Goal: Transaction & Acquisition: Purchase product/service

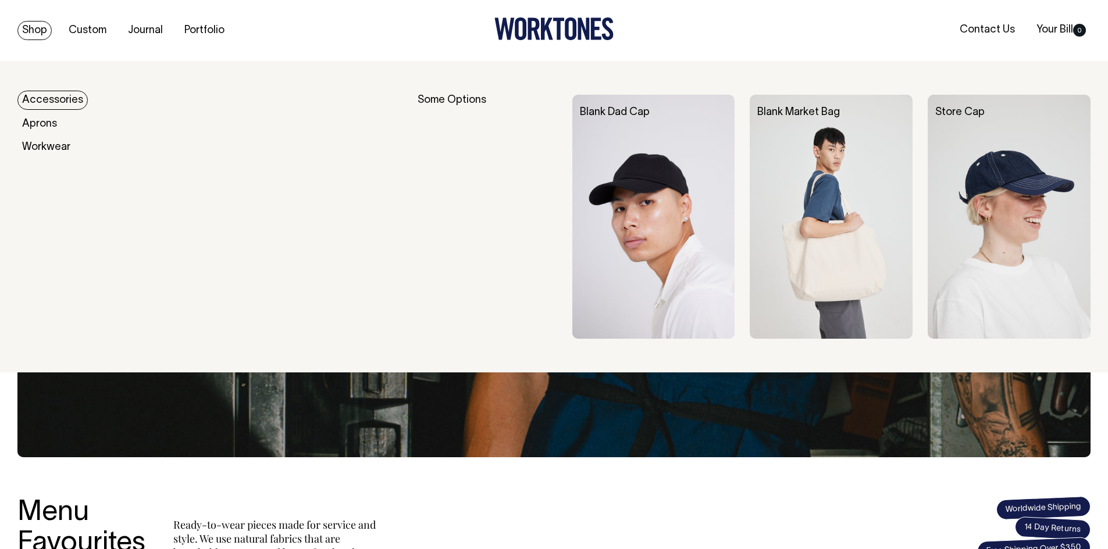
click at [46, 37] on link "Shop" at bounding box center [34, 30] width 34 height 19
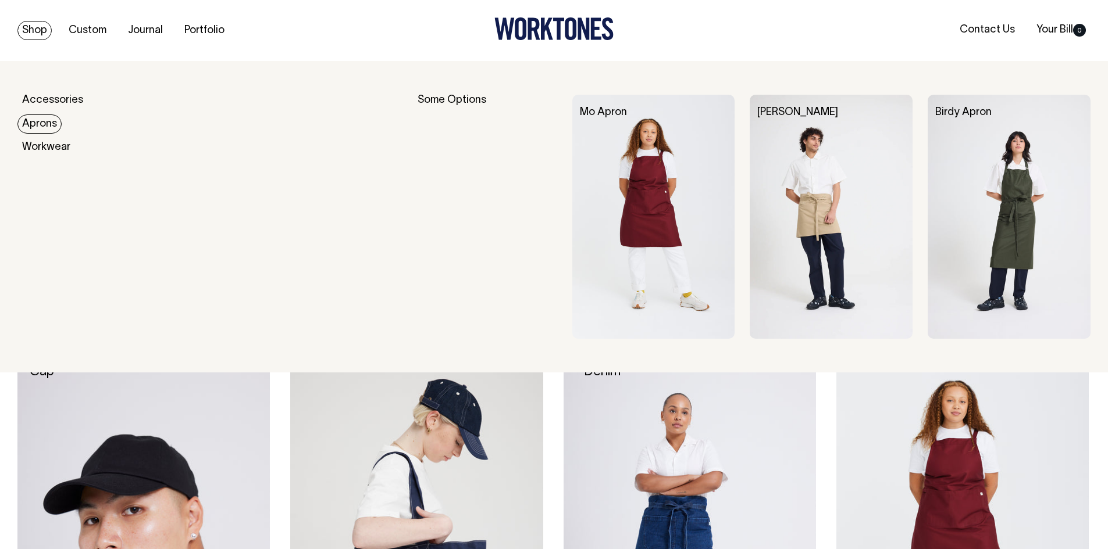
click at [48, 117] on link "Aprons" at bounding box center [39, 124] width 44 height 19
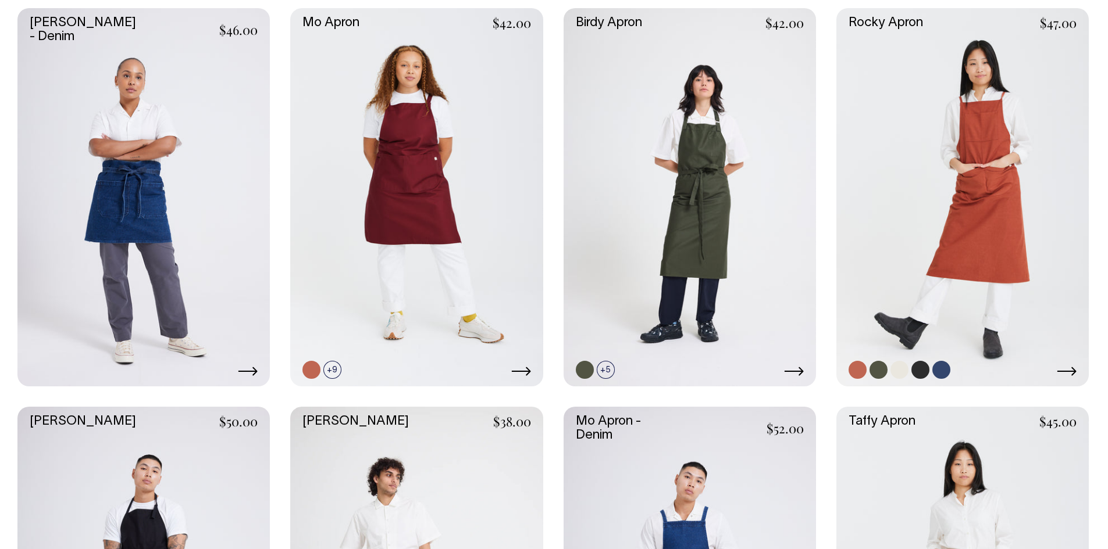
scroll to position [349, 0]
click at [775, 243] on link at bounding box center [689, 198] width 252 height 379
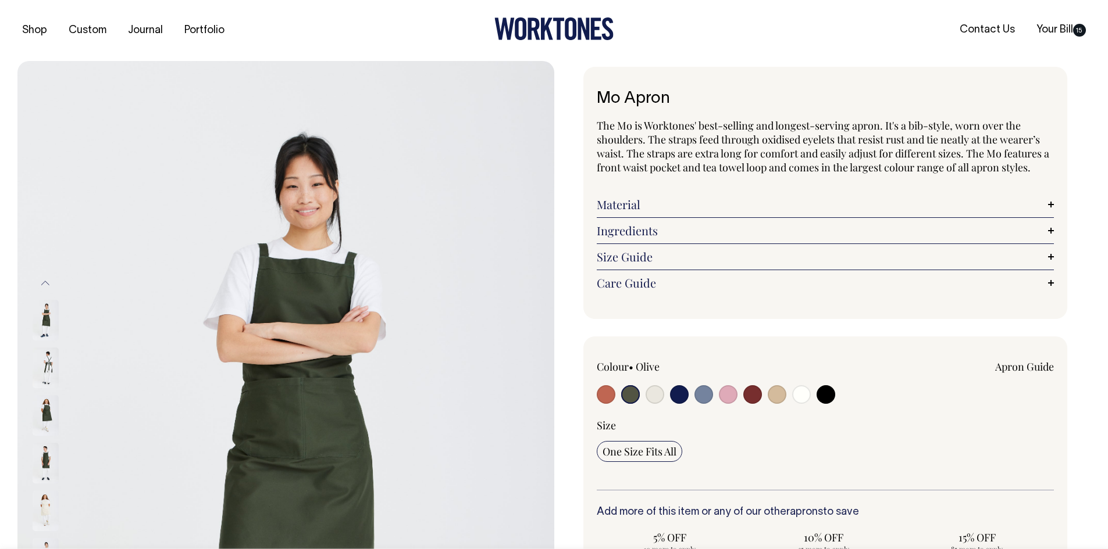
select select "Olive"
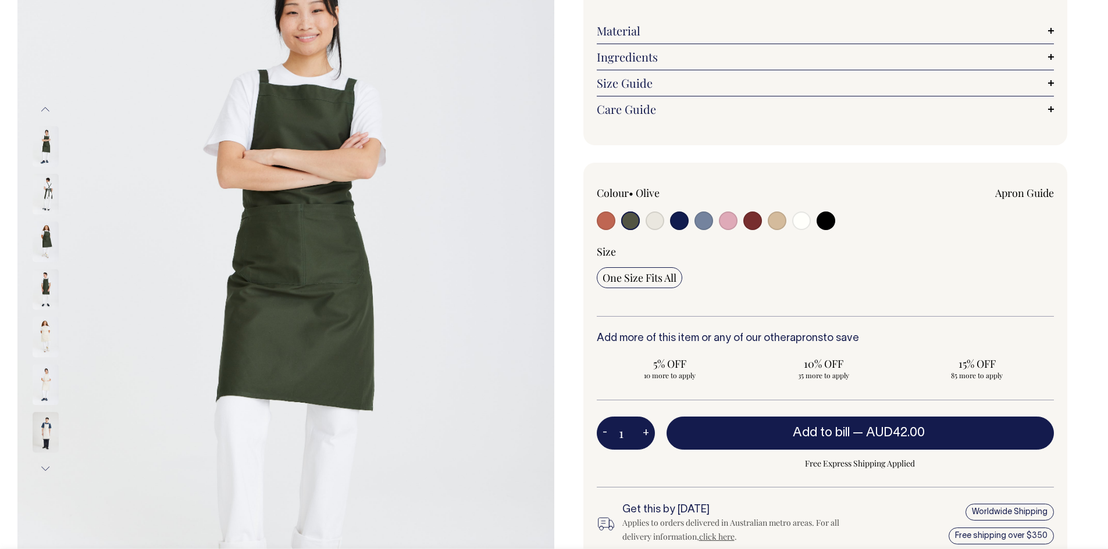
scroll to position [174, 0]
click at [647, 431] on button "+" at bounding box center [646, 433] width 18 height 23
type input "2"
click at [647, 431] on button "+" at bounding box center [646, 433] width 18 height 23
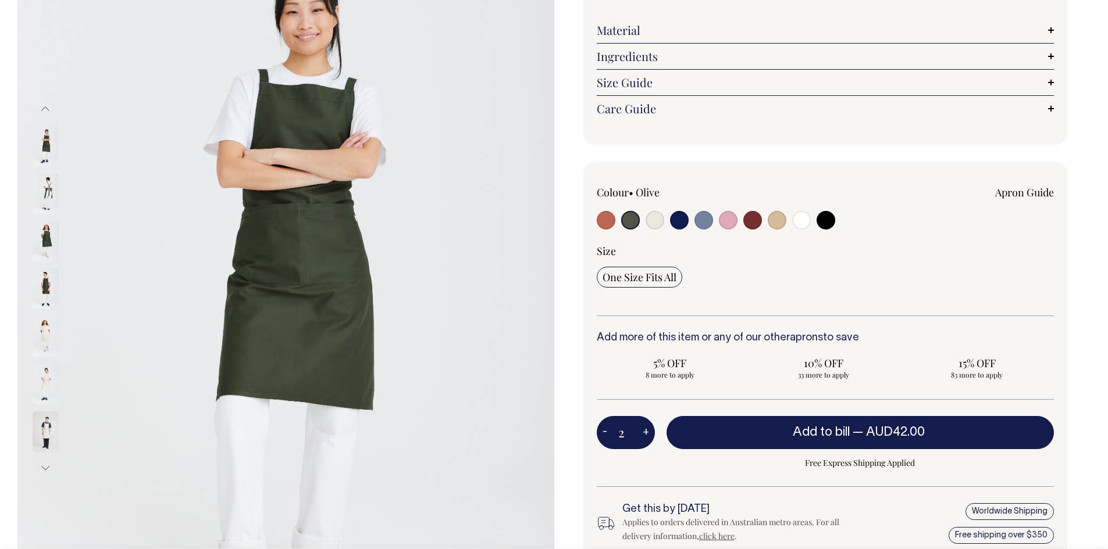
type input "3"
click at [647, 431] on button "+" at bounding box center [646, 433] width 18 height 23
type input "4"
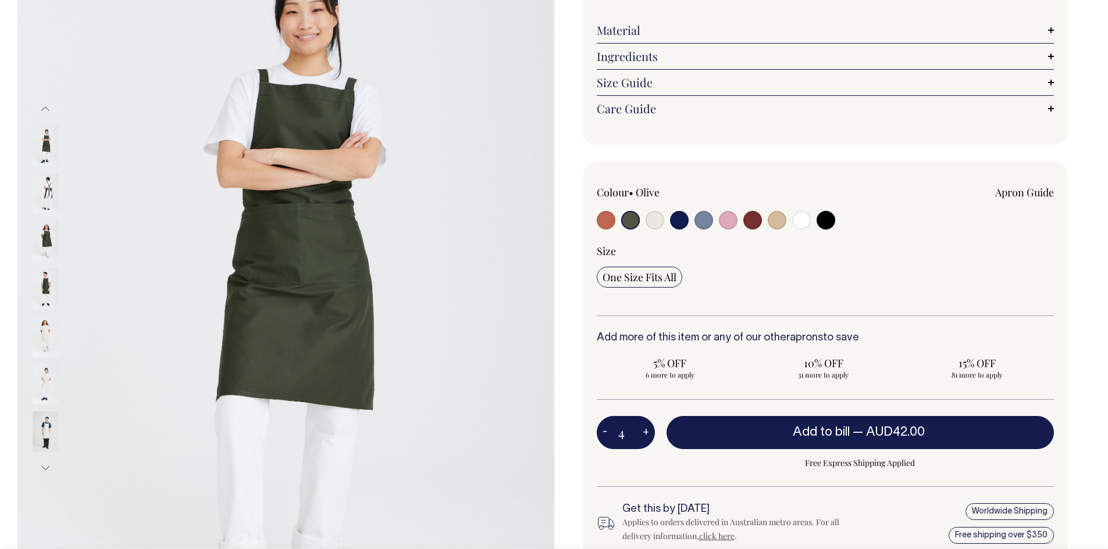
click at [647, 431] on button "+" at bounding box center [646, 433] width 18 height 23
type input "5"
click at [647, 431] on button "+" at bounding box center [646, 433] width 18 height 23
type input "6"
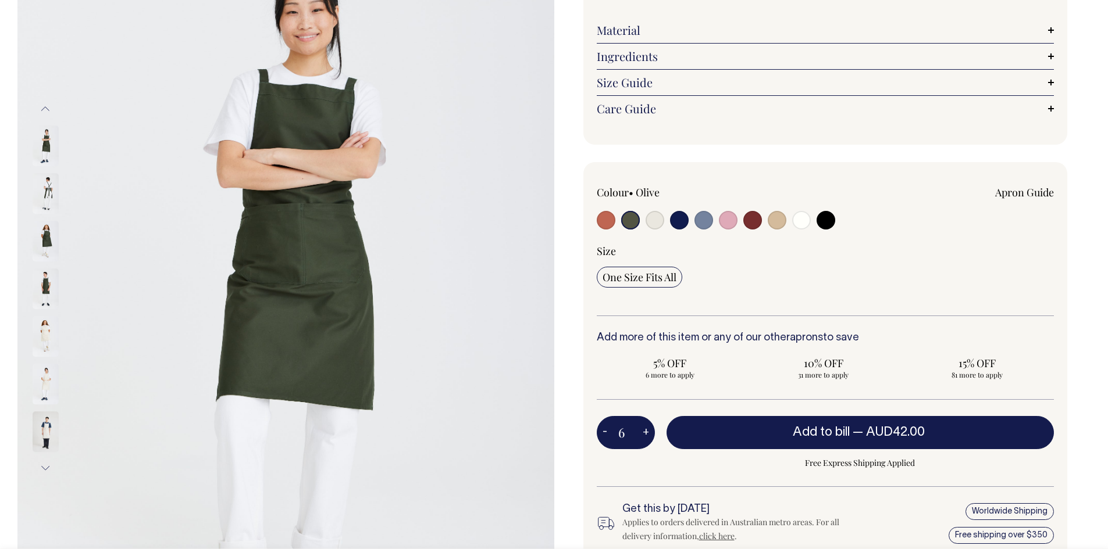
type input "6"
click at [647, 431] on button "+" at bounding box center [646, 433] width 18 height 23
type input "7"
click at [647, 431] on button "+" at bounding box center [646, 433] width 18 height 23
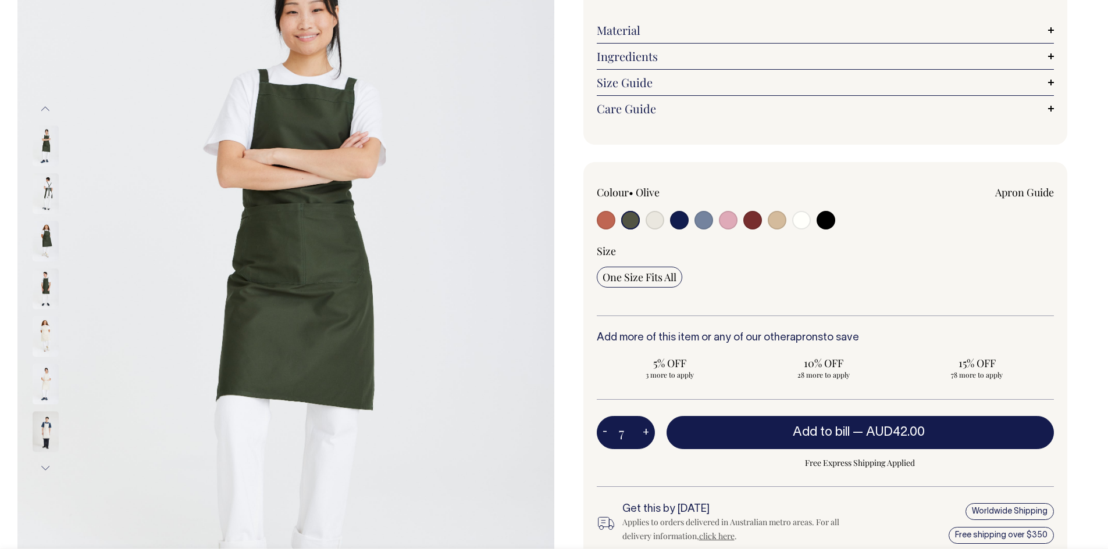
type input "8"
click at [647, 431] on button "+" at bounding box center [646, 433] width 18 height 23
type input "9"
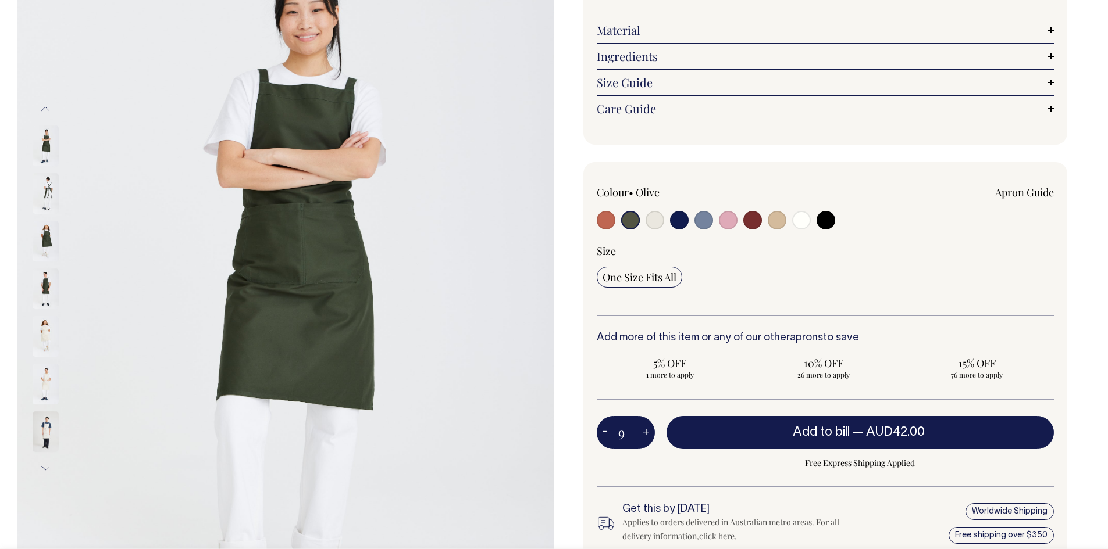
click at [647, 431] on button "+" at bounding box center [646, 433] width 18 height 23
type input "10"
radio input "true"
type input "10"
click at [647, 431] on button "+" at bounding box center [646, 433] width 18 height 23
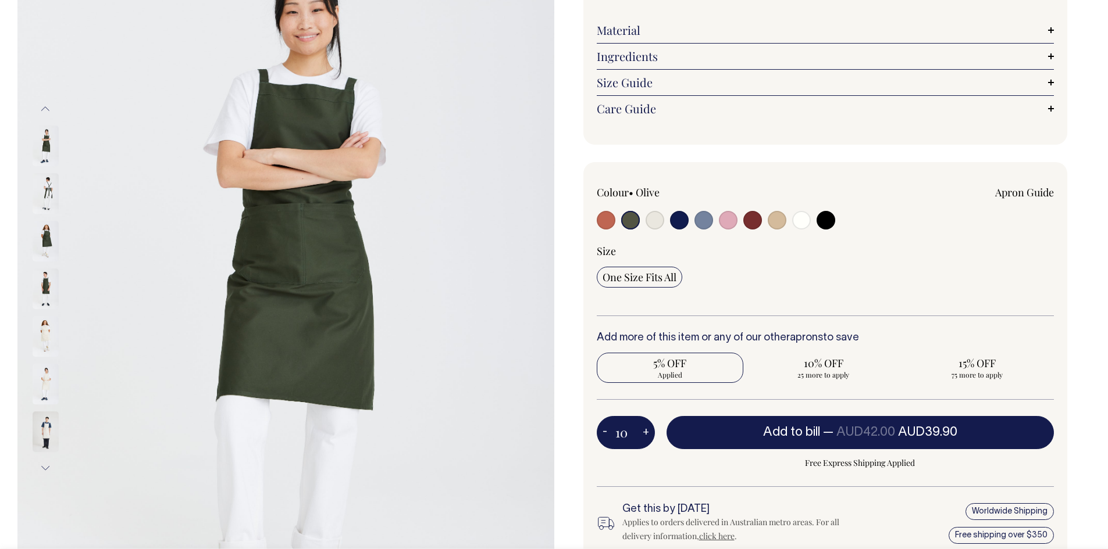
type input "11"
radio input "true"
type input "11"
click at [647, 431] on button "+" at bounding box center [646, 433] width 18 height 23
type input "12"
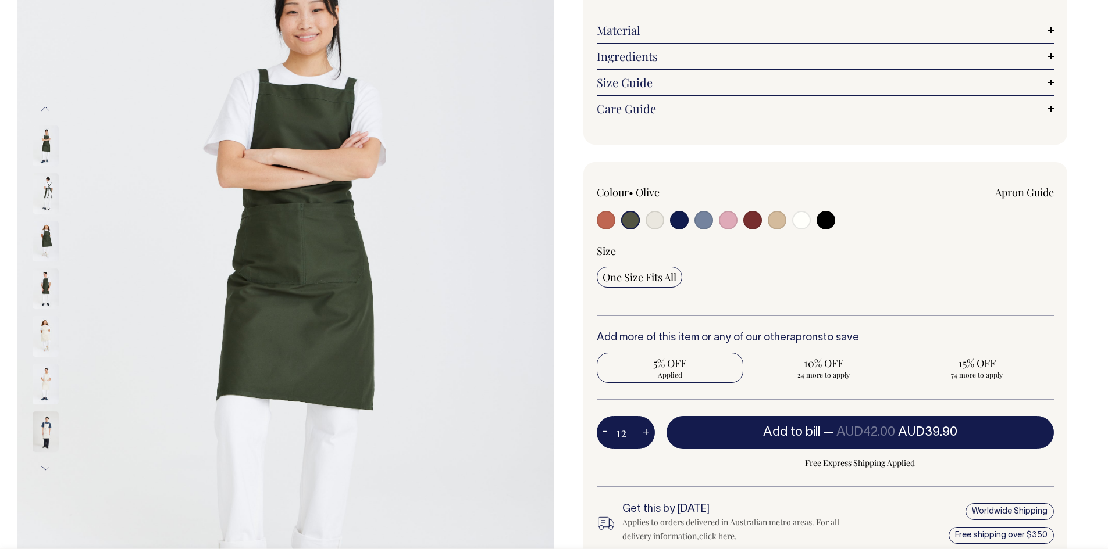
radio input "true"
type input "12"
click at [647, 431] on button "+" at bounding box center [646, 433] width 18 height 23
type input "13"
radio input "true"
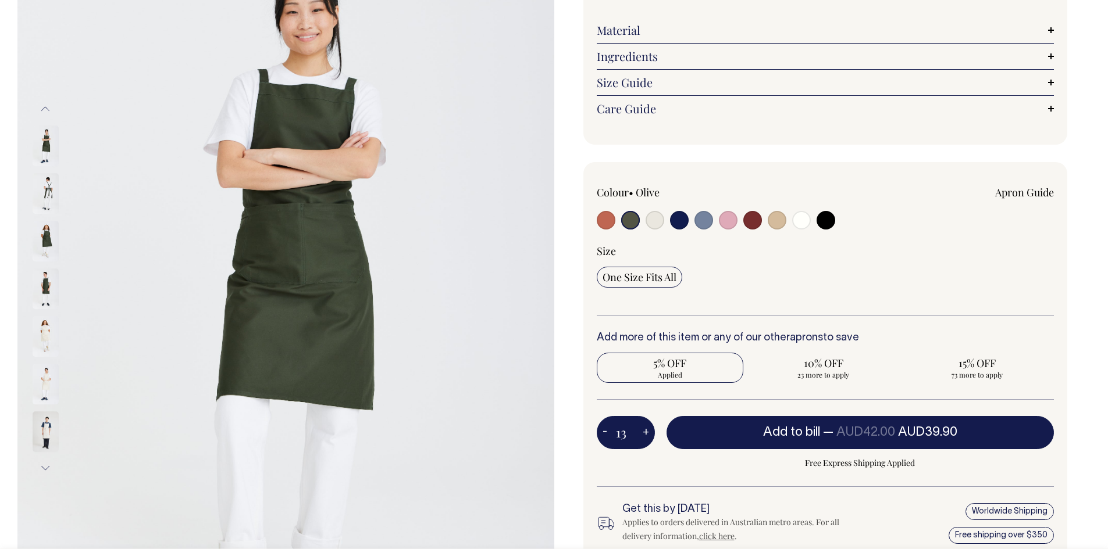
type input "13"
click at [647, 431] on button "+" at bounding box center [646, 433] width 18 height 23
type input "14"
radio input "true"
type input "14"
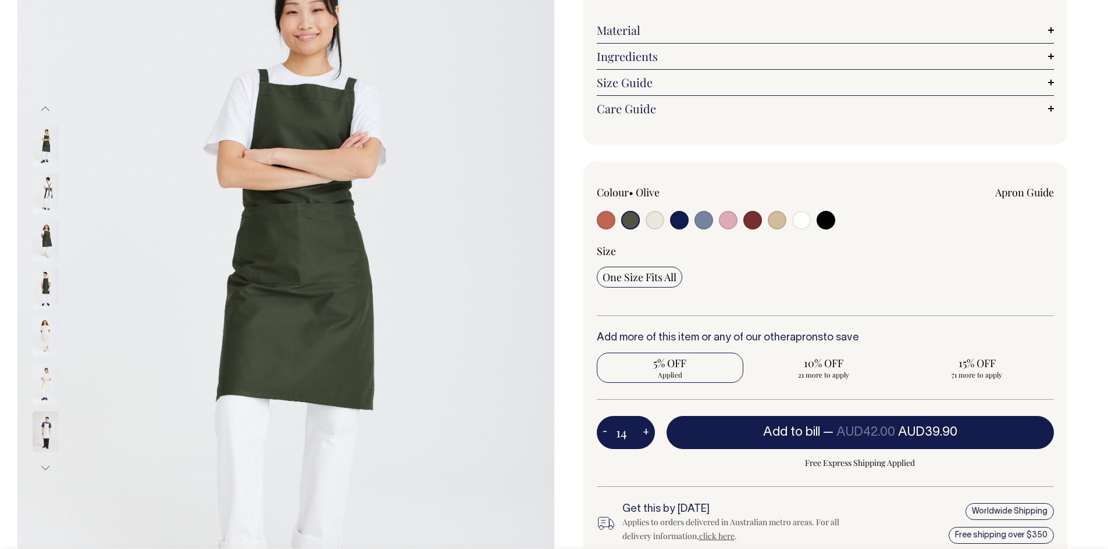
click at [647, 431] on button "+" at bounding box center [646, 433] width 18 height 23
type input "15"
radio input "true"
type input "15"
click at [647, 431] on button "+" at bounding box center [646, 433] width 18 height 23
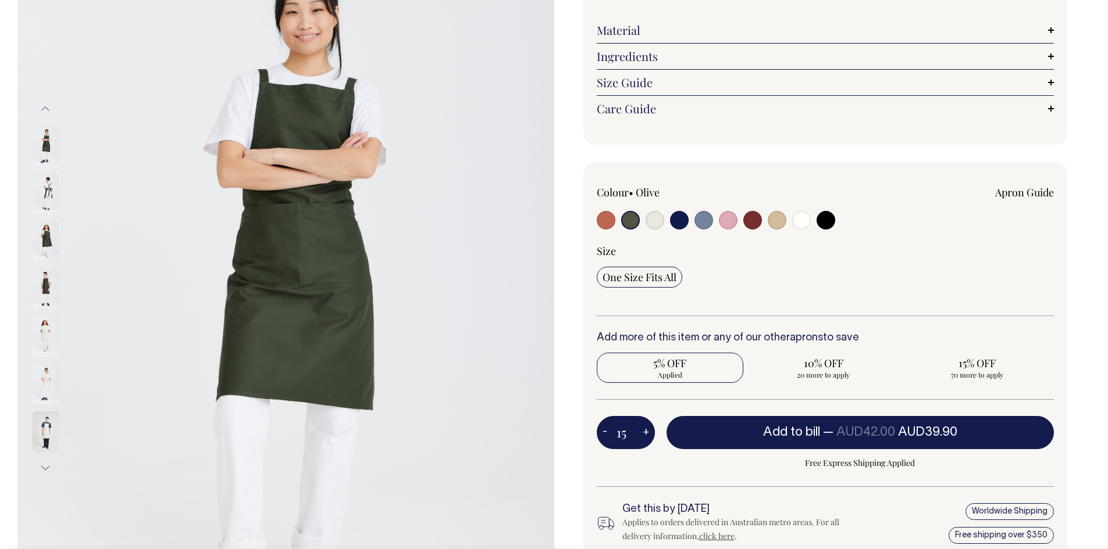
type input "16"
radio input "true"
type input "16"
click at [647, 431] on button "+" at bounding box center [646, 433] width 18 height 23
type input "17"
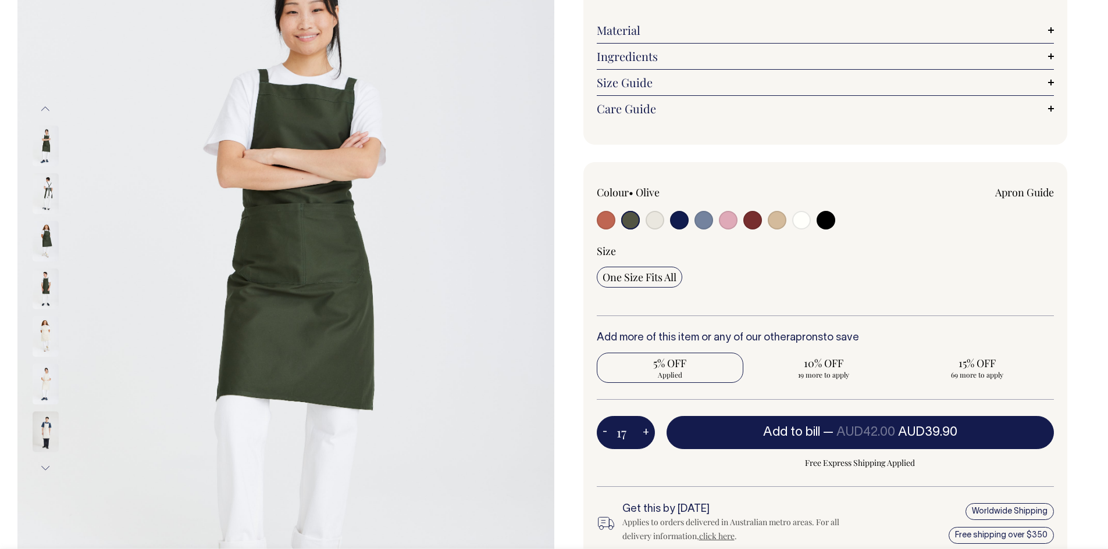
radio input "true"
type input "17"
click at [647, 431] on button "+" at bounding box center [646, 433] width 18 height 23
type input "18"
radio input "true"
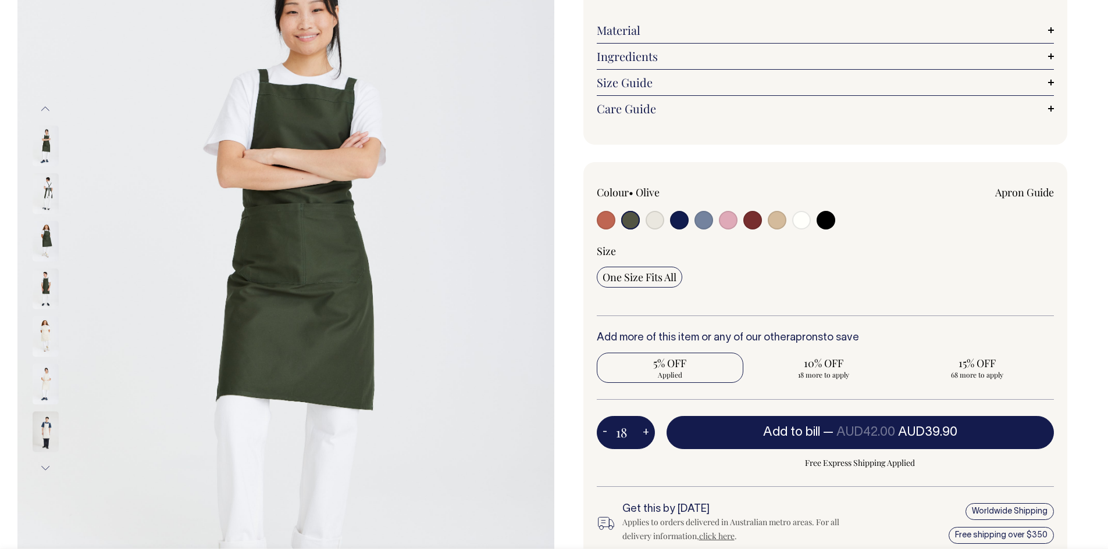
type input "18"
click at [647, 431] on button "+" at bounding box center [646, 433] width 18 height 23
type input "19"
radio input "true"
type input "19"
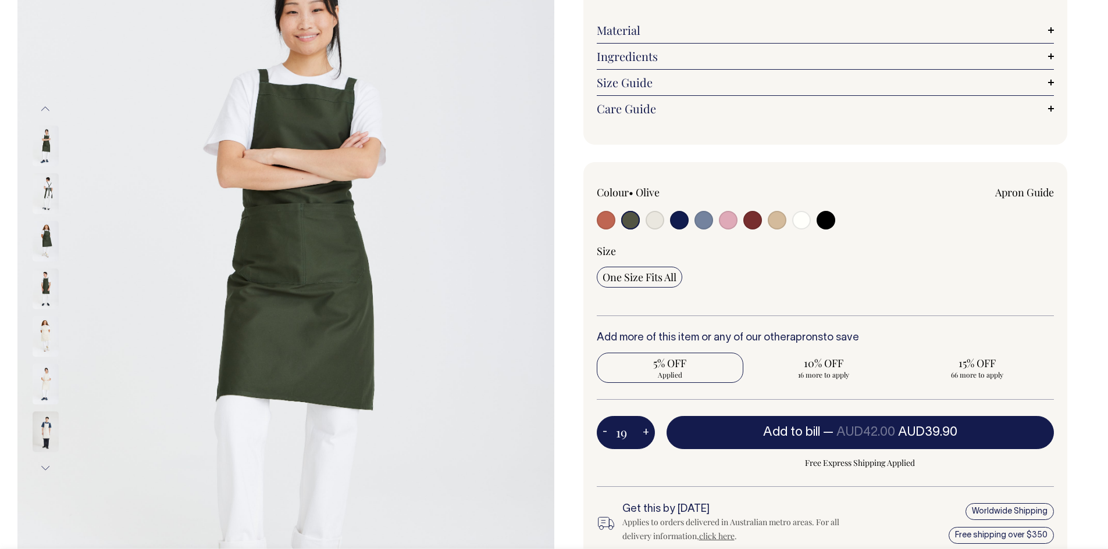
click at [647, 431] on button "+" at bounding box center [646, 433] width 18 height 23
type input "20"
radio input "true"
type input "20"
click at [647, 431] on button "+" at bounding box center [646, 433] width 18 height 23
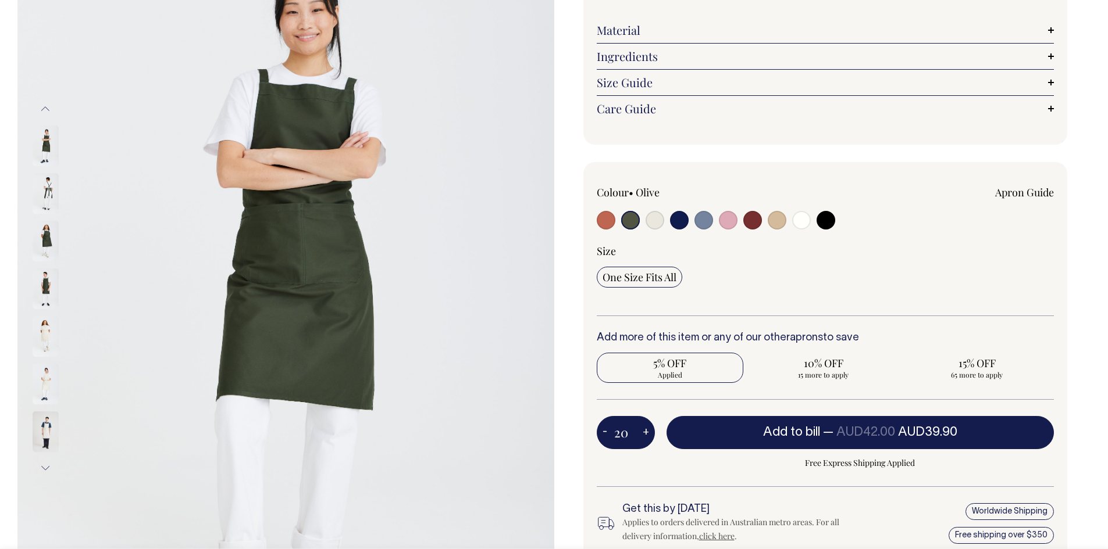
type input "21"
radio input "true"
type input "21"
click at [647, 431] on button "+" at bounding box center [646, 433] width 18 height 23
type input "22"
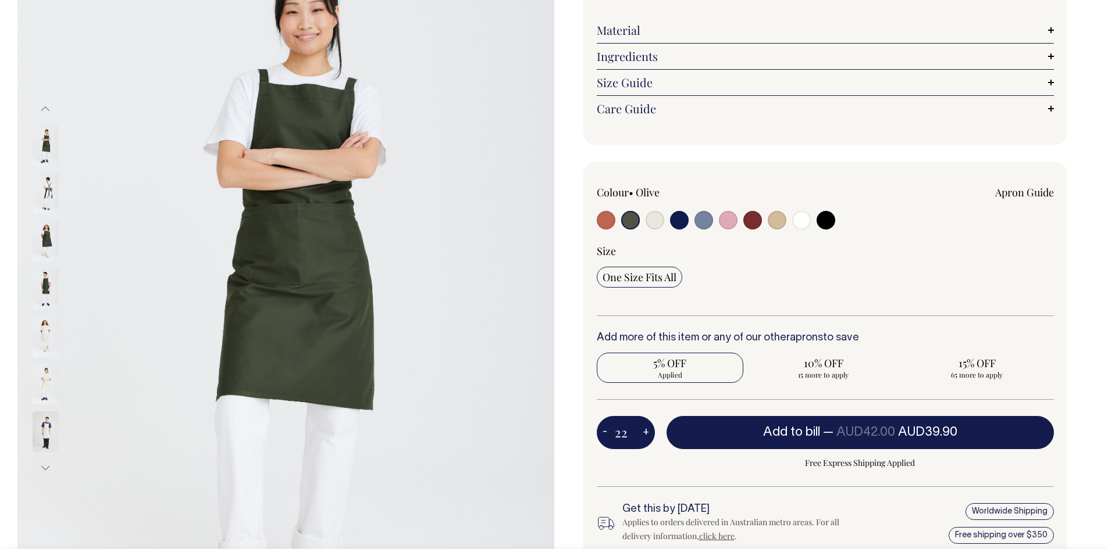
radio input "true"
type input "22"
click at [647, 431] on button "+" at bounding box center [646, 433] width 18 height 23
type input "23"
radio input "true"
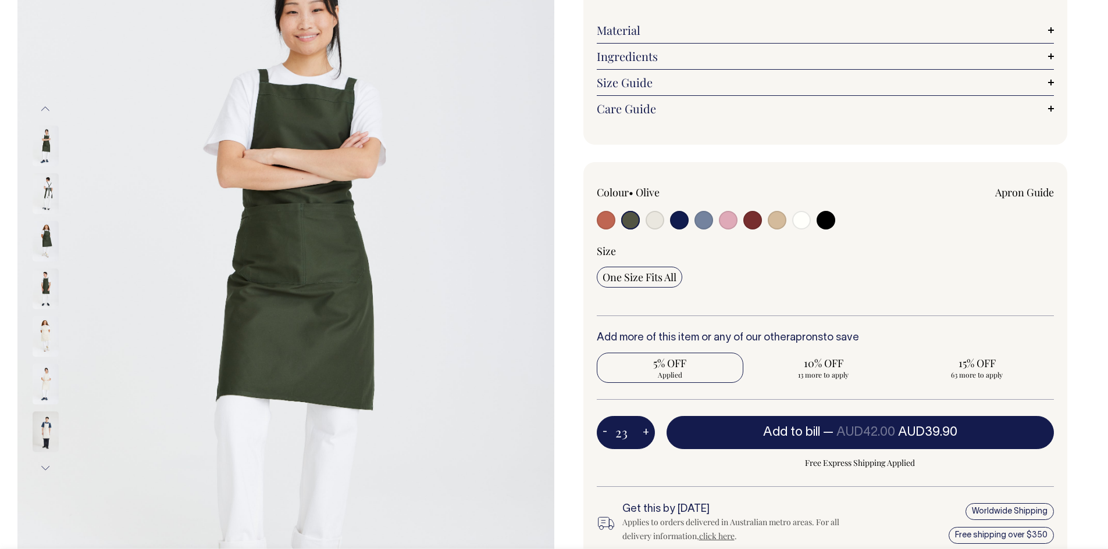
type input "23"
click at [647, 431] on button "+" at bounding box center [646, 433] width 18 height 23
type input "24"
radio input "true"
type input "24"
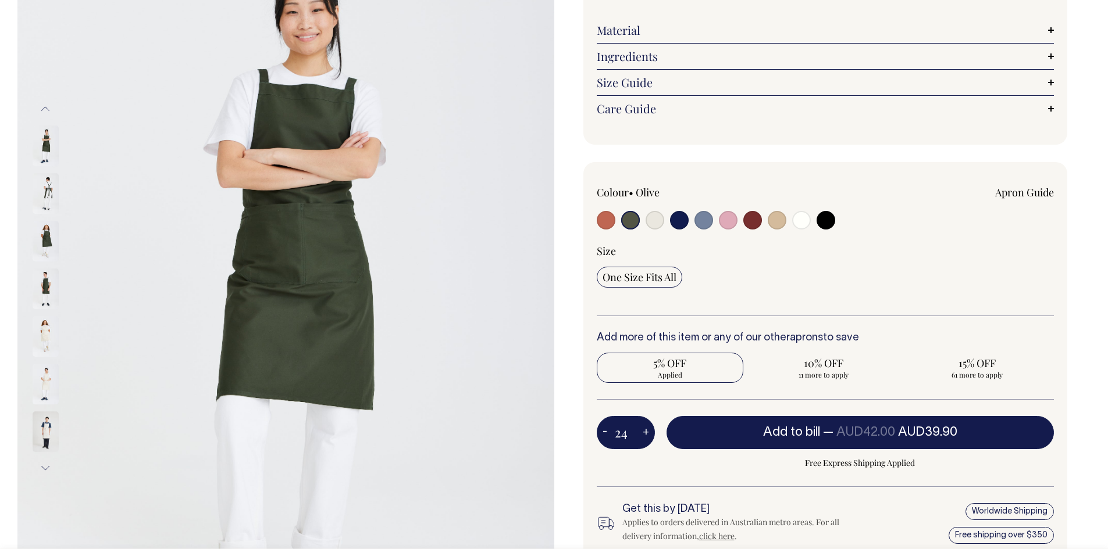
click at [647, 431] on button "+" at bounding box center [646, 433] width 18 height 23
type input "25"
radio input "true"
type input "25"
click at [647, 431] on button "+" at bounding box center [646, 433] width 18 height 23
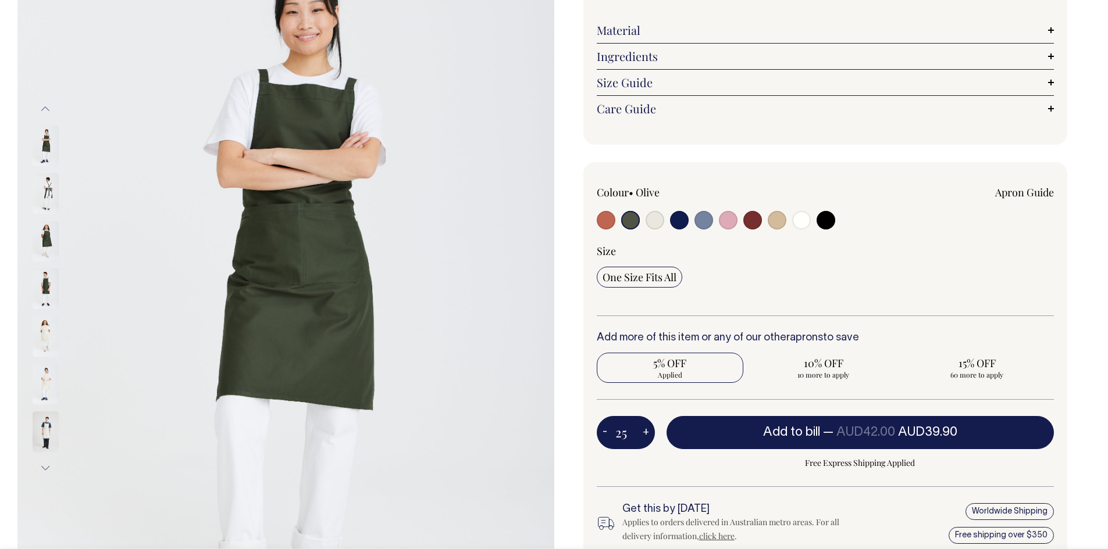
type input "26"
radio input "true"
type input "26"
click at [647, 431] on button "+" at bounding box center [646, 433] width 18 height 23
type input "27"
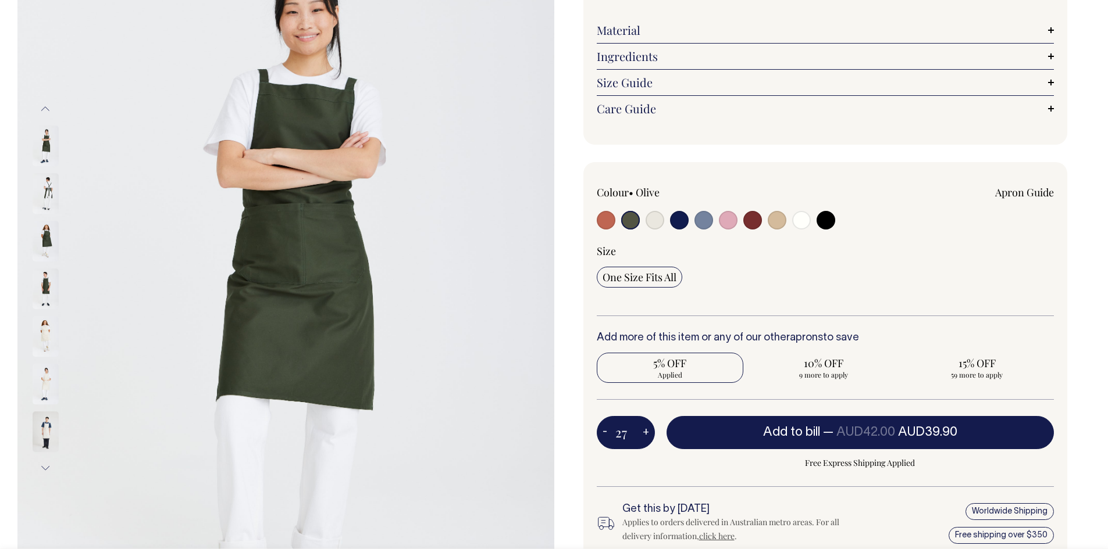
radio input "true"
type input "27"
click at [647, 431] on button "+" at bounding box center [646, 433] width 18 height 23
type input "28"
radio input "true"
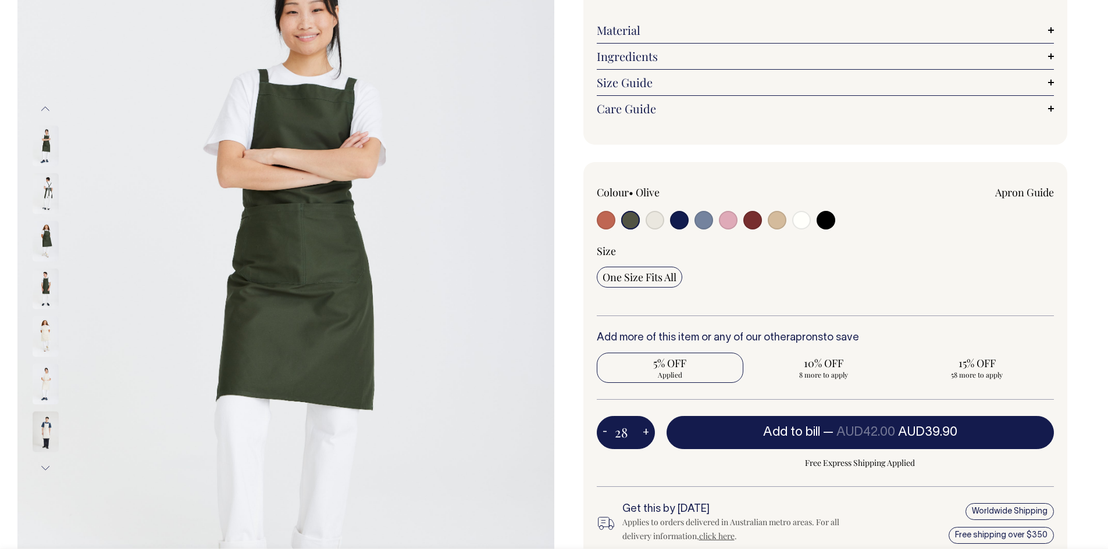
type input "28"
click at [603, 431] on button "-" at bounding box center [605, 433] width 16 height 23
type input "27"
radio input "true"
type input "27"
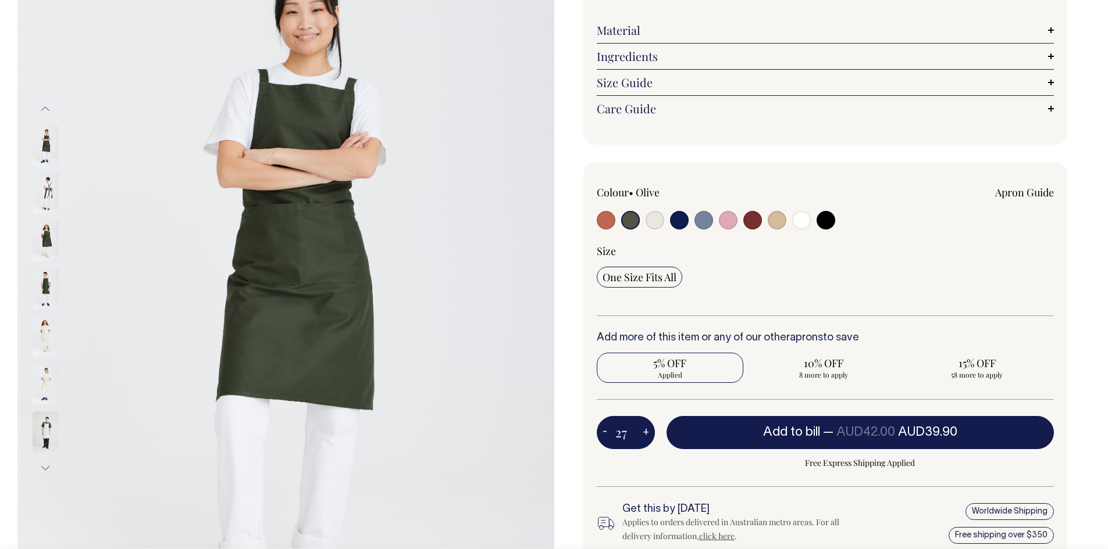
click at [603, 431] on button "-" at bounding box center [605, 433] width 16 height 23
type input "26"
radio input "true"
type input "26"
click at [603, 431] on button "-" at bounding box center [605, 433] width 16 height 23
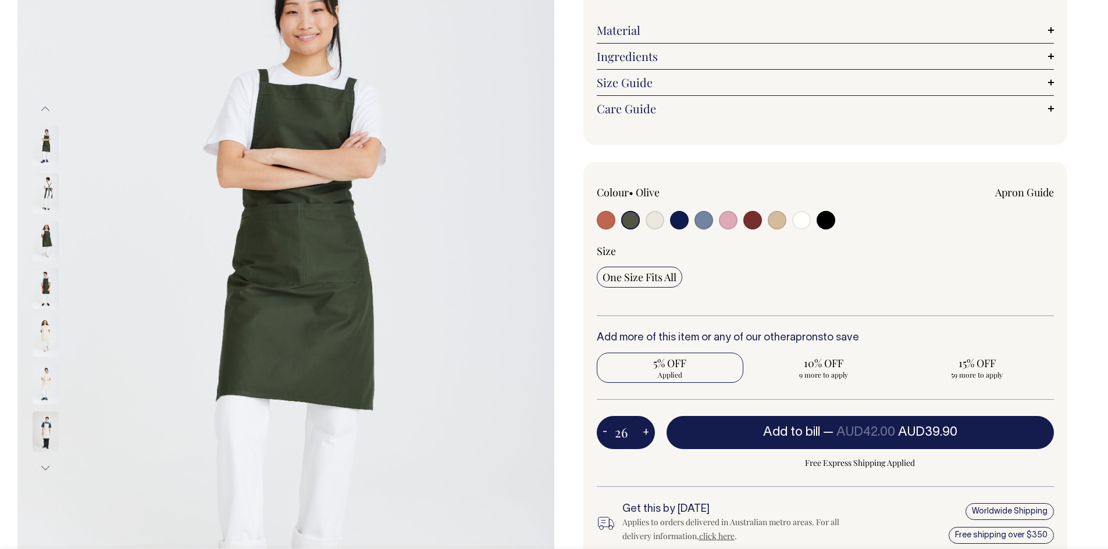
type input "25"
radio input "true"
type input "25"
click at [604, 429] on button "-" at bounding box center [605, 433] width 16 height 23
type input "24"
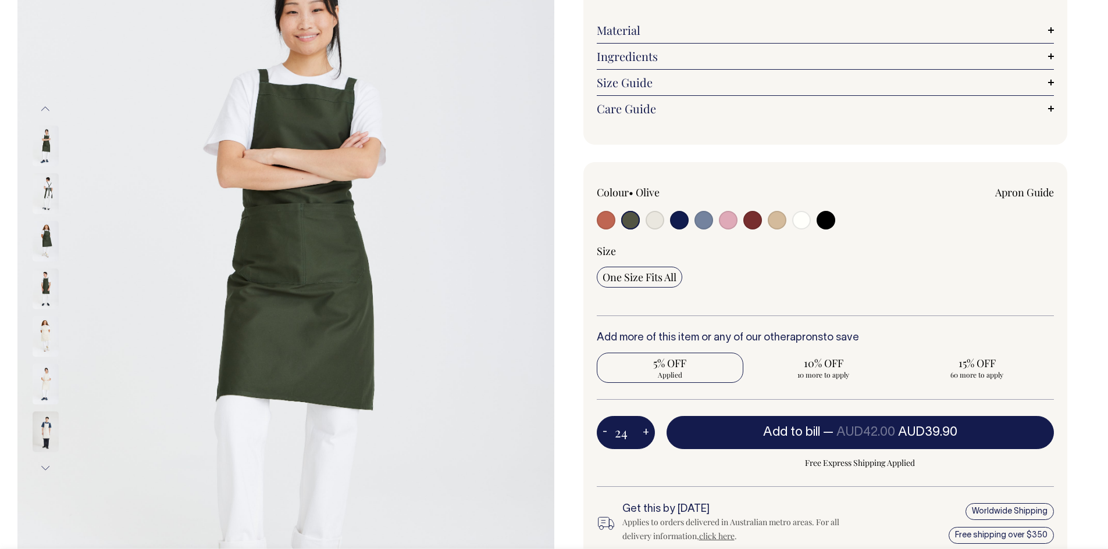
radio input "true"
type input "24"
click at [604, 429] on button "-" at bounding box center [605, 433] width 16 height 23
type input "23"
radio input "true"
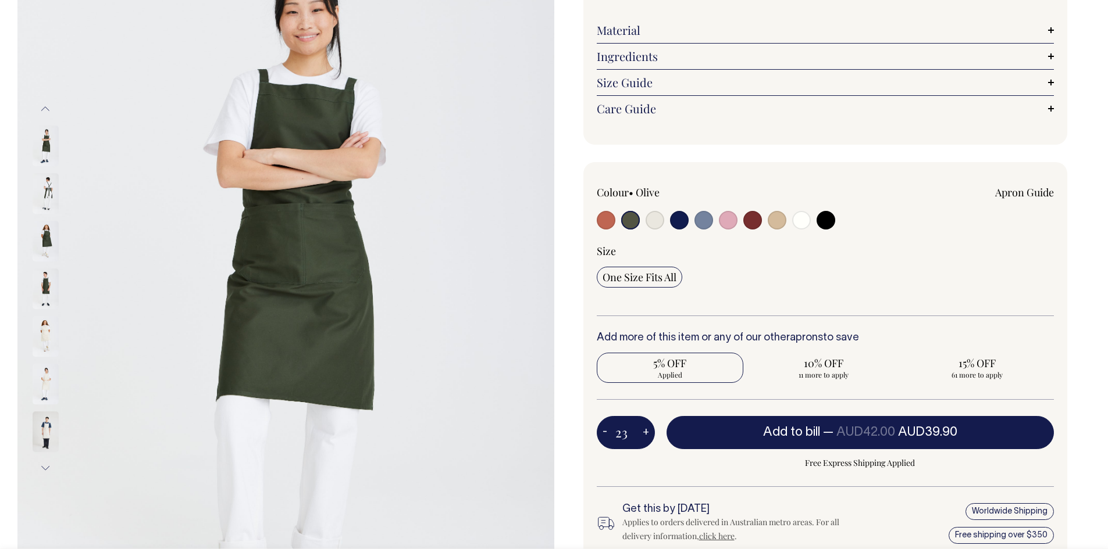
type input "23"
click at [604, 429] on button "-" at bounding box center [605, 433] width 16 height 23
type input "22"
radio input "true"
type input "22"
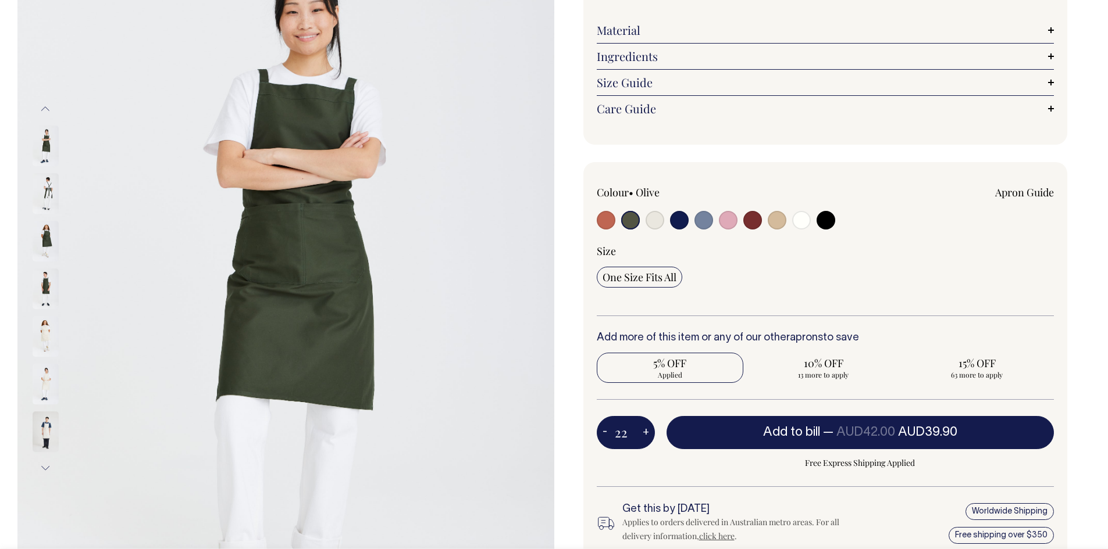
click at [604, 429] on button "-" at bounding box center [605, 433] width 16 height 23
type input "21"
radio input "true"
type input "21"
click at [604, 429] on button "-" at bounding box center [605, 433] width 16 height 23
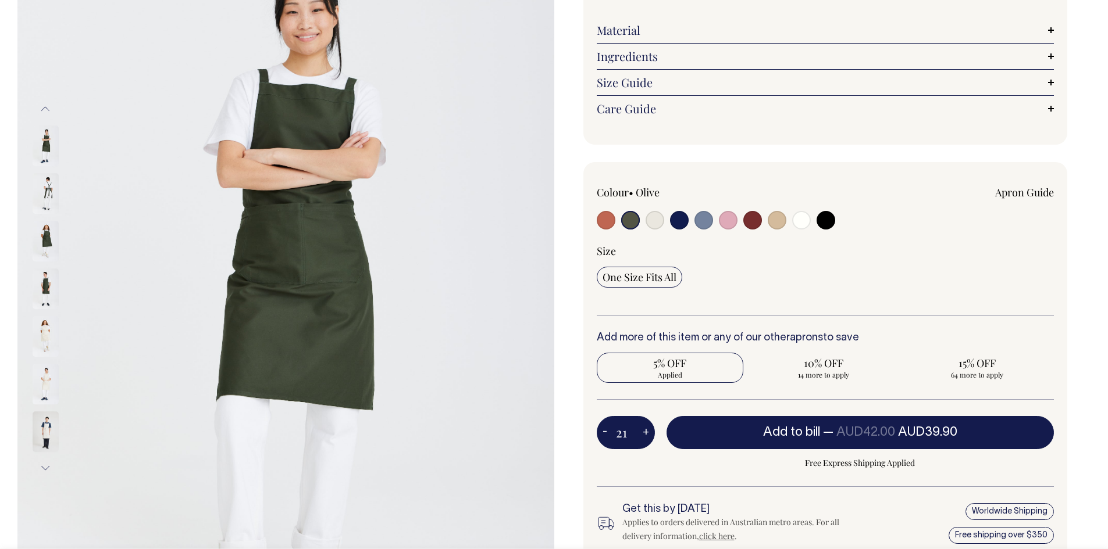
type input "20"
radio input "true"
type input "20"
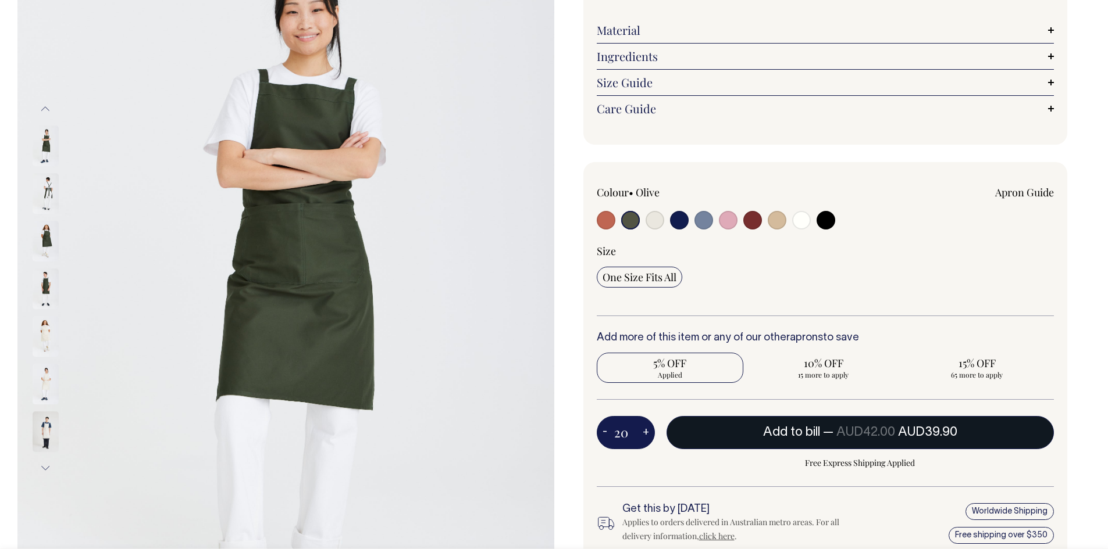
click at [944, 437] on span "AUD39.90" at bounding box center [927, 433] width 59 height 12
type input "1"
radio input "false"
type input "1"
radio input "true"
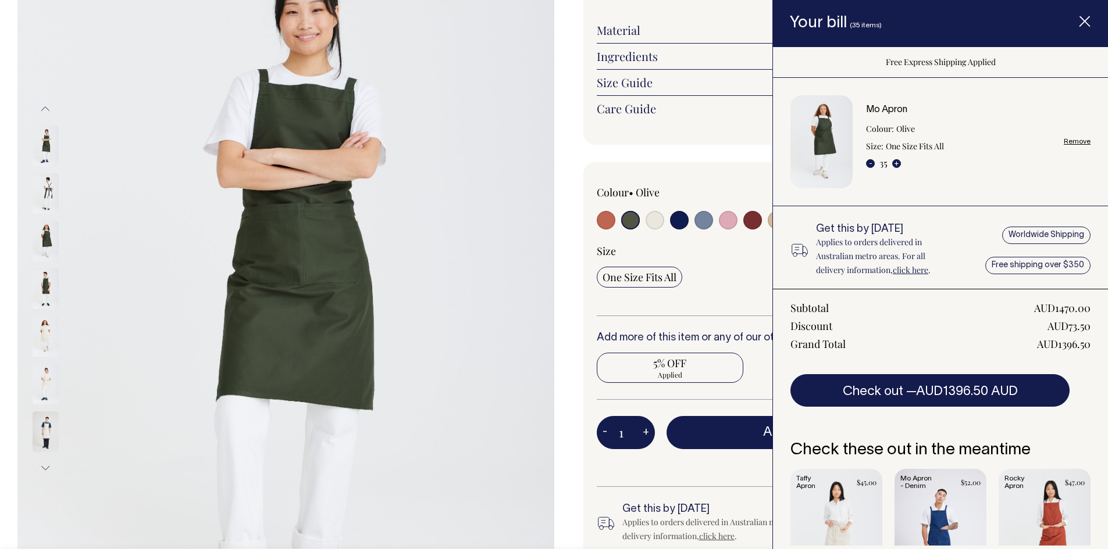
click at [586, 415] on div "Colour • Olive" at bounding box center [825, 365] width 484 height 406
click at [648, 150] on div "Mo Apron The Mo is Worktones' best-selling and longest-serving apron. It's a bi…" at bounding box center [822, 276] width 537 height 769
click at [1092, 26] on span "Item added to your cart" at bounding box center [1084, 23] width 47 height 49
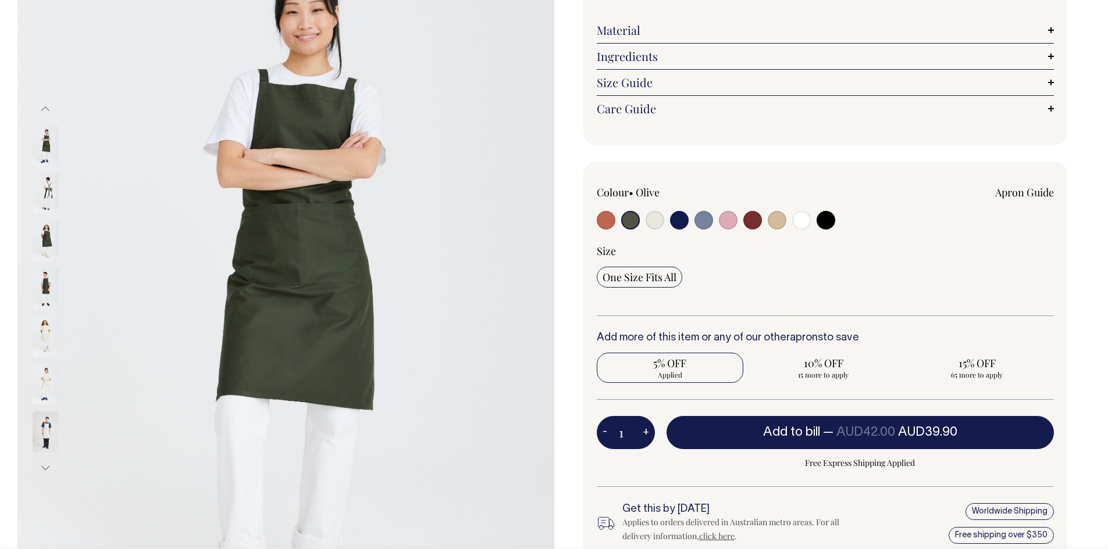
click at [773, 223] on input "radio" at bounding box center [777, 220] width 19 height 19
radio input "true"
radio input "false"
select select "Khaki"
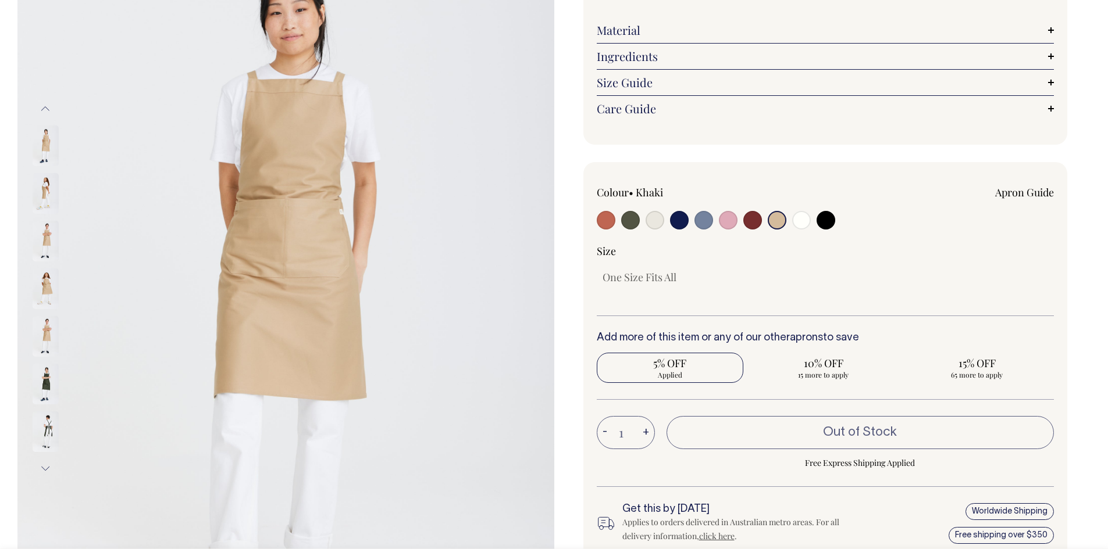
click at [641, 431] on button "+" at bounding box center [646, 433] width 18 height 23
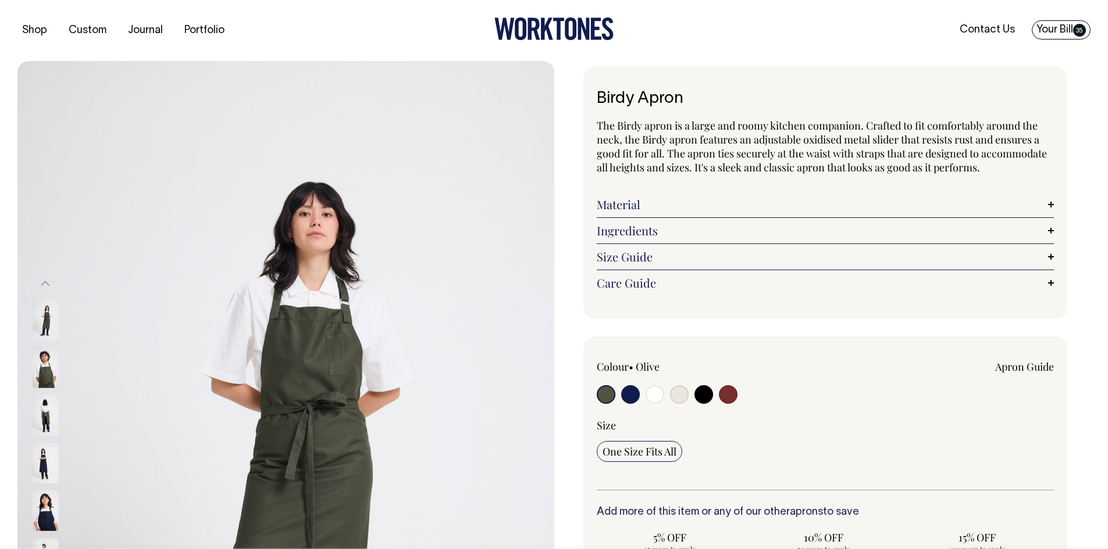
click at [1051, 34] on link "Your Bill 35" at bounding box center [1061, 29] width 59 height 19
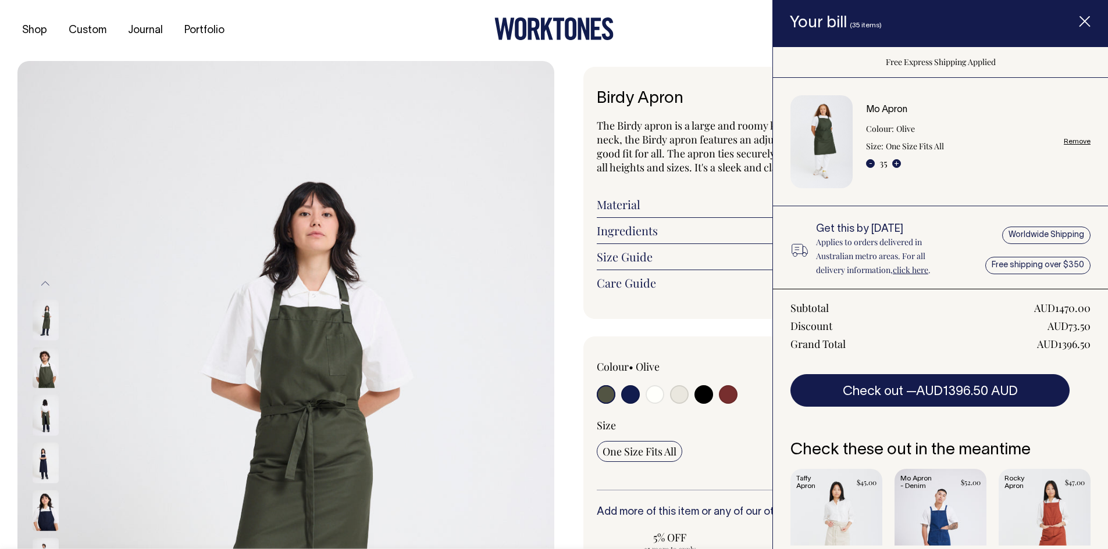
click at [825, 127] on img "Item added to your cart" at bounding box center [821, 141] width 62 height 93
click at [879, 106] on link "Mo Apron" at bounding box center [886, 110] width 41 height 8
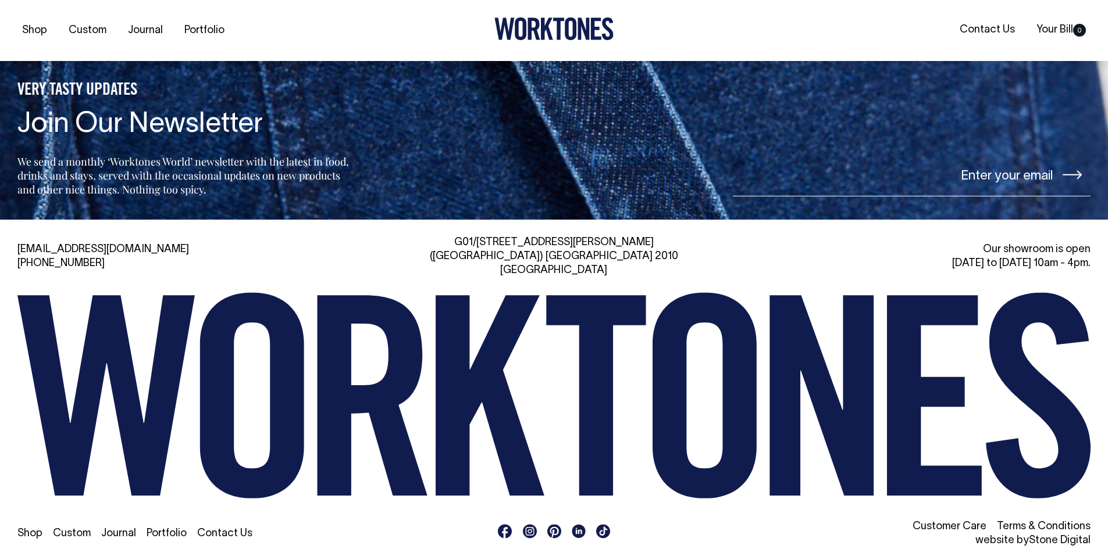
scroll to position [1212, 0]
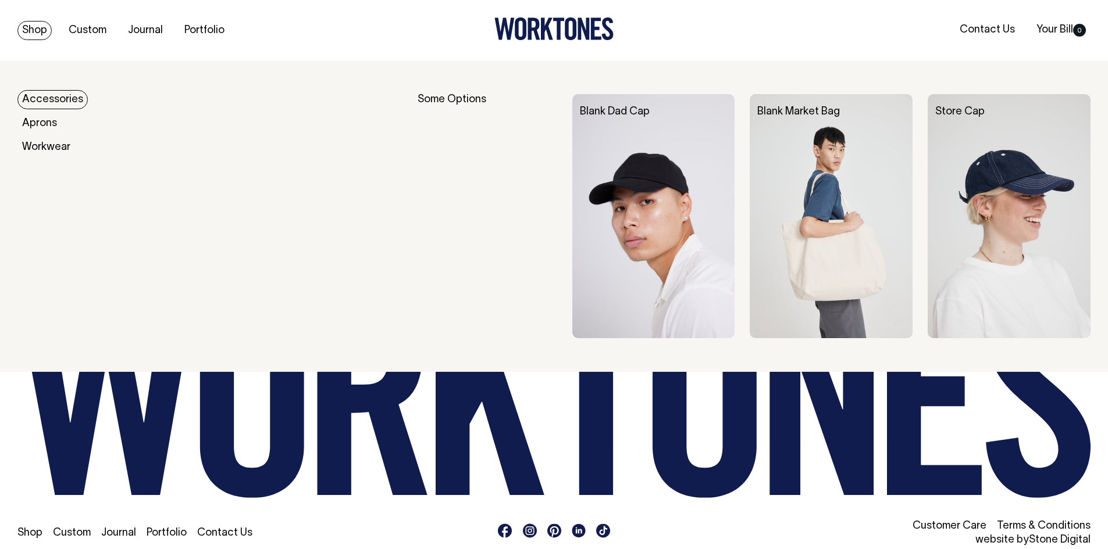
click at [35, 36] on link "Shop" at bounding box center [34, 30] width 34 height 19
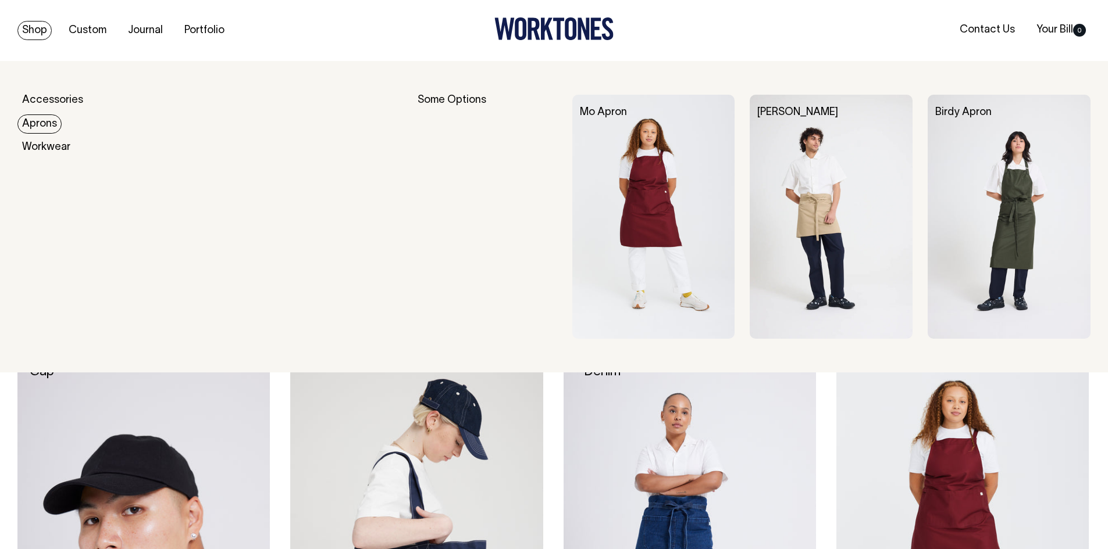
click at [55, 124] on link "Aprons" at bounding box center [39, 124] width 44 height 19
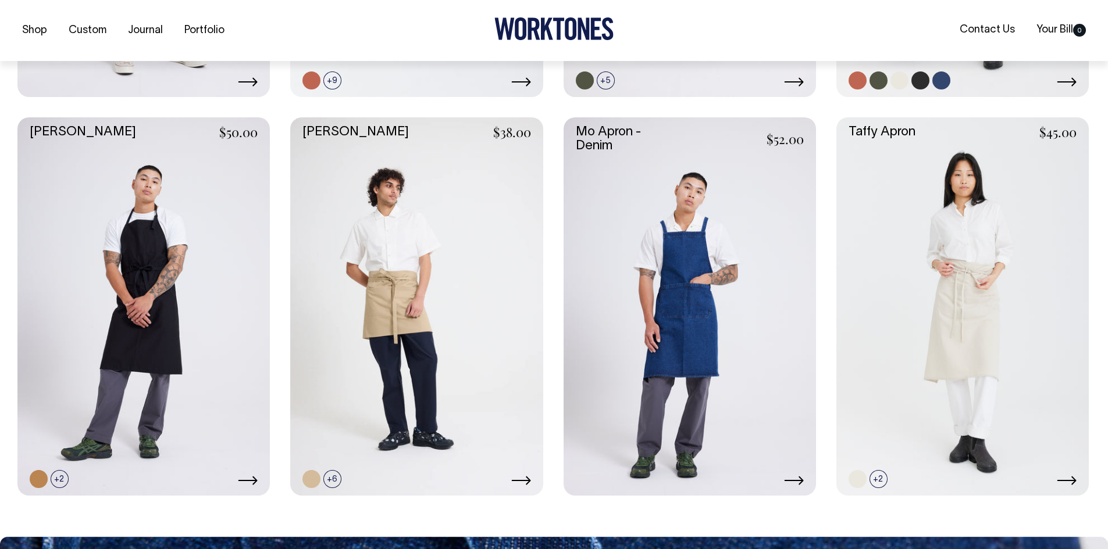
scroll to position [640, 0]
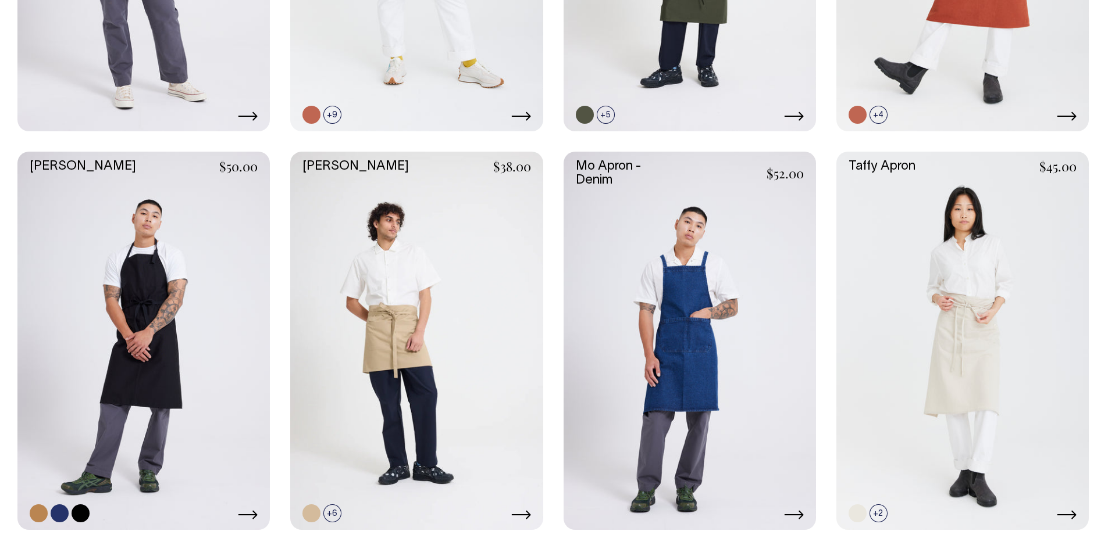
click at [120, 288] on link at bounding box center [143, 341] width 252 height 379
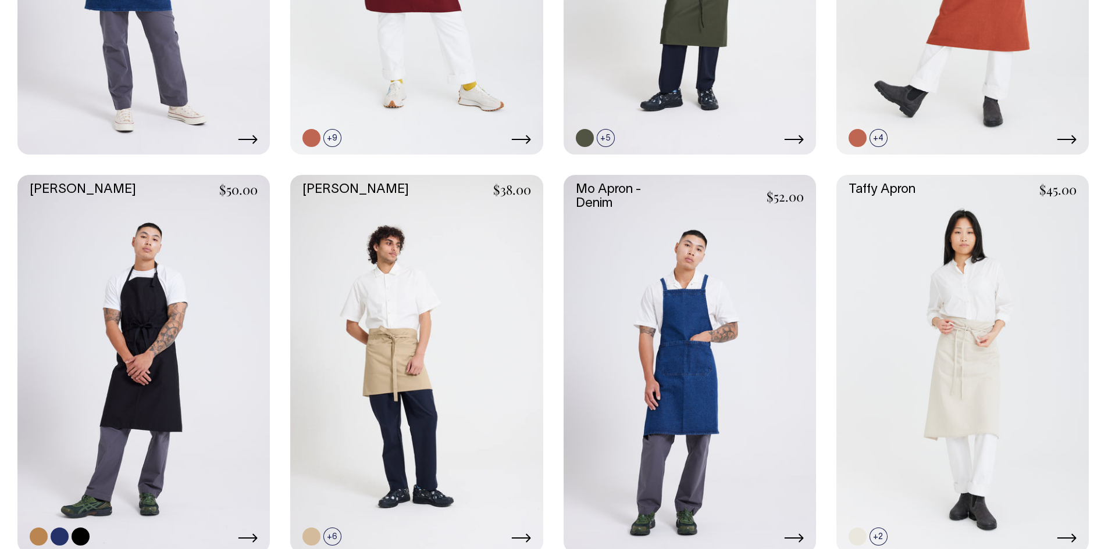
scroll to position [577, 0]
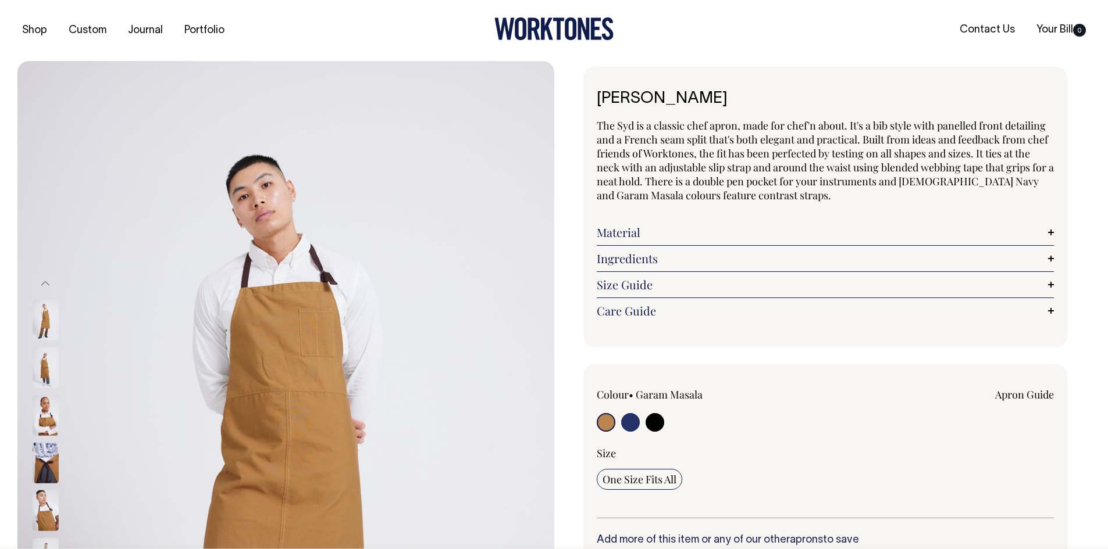
radio input "true"
click at [657, 424] on input "radio" at bounding box center [654, 422] width 19 height 19
radio input "true"
select select "Black"
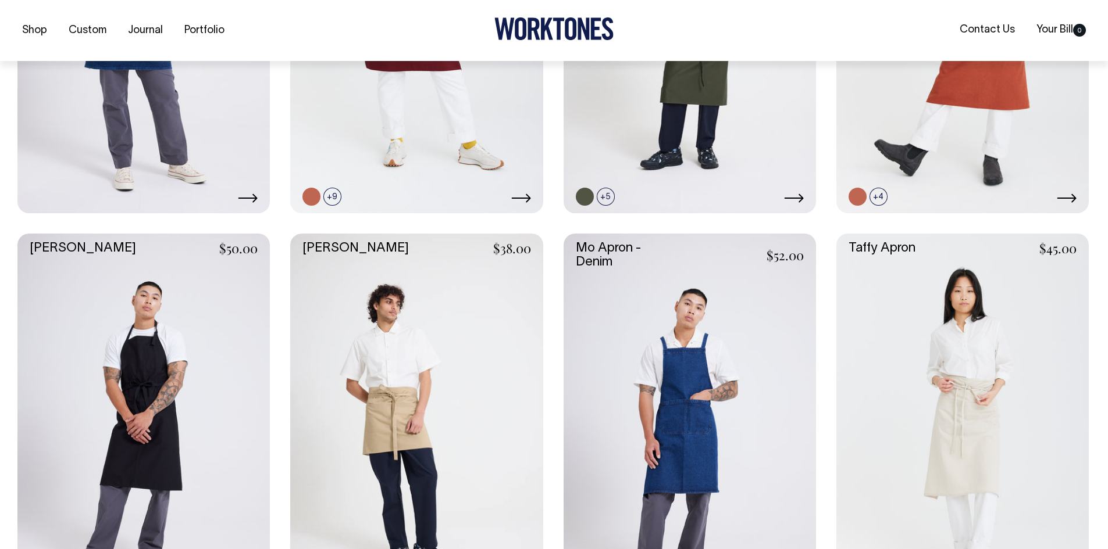
click at [716, 384] on link at bounding box center [689, 423] width 252 height 379
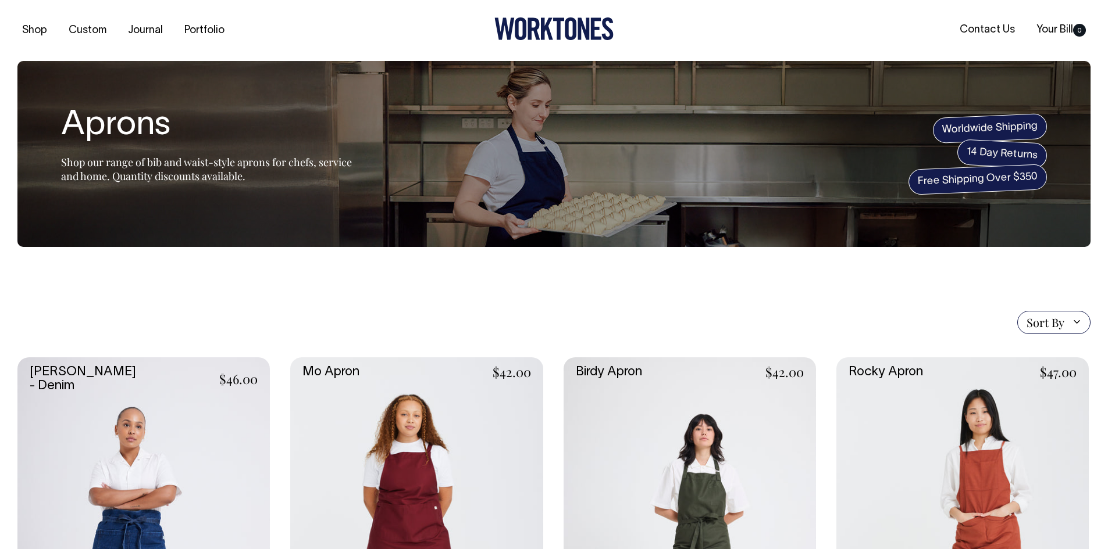
click at [1052, 323] on span "Sort By" at bounding box center [1045, 323] width 38 height 14
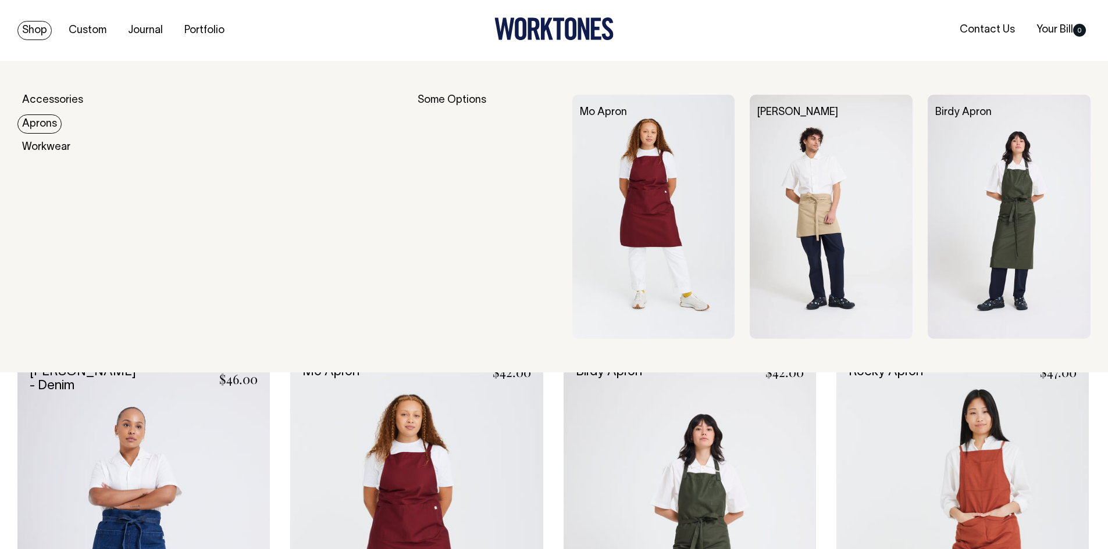
click at [55, 126] on link "Aprons" at bounding box center [39, 124] width 44 height 19
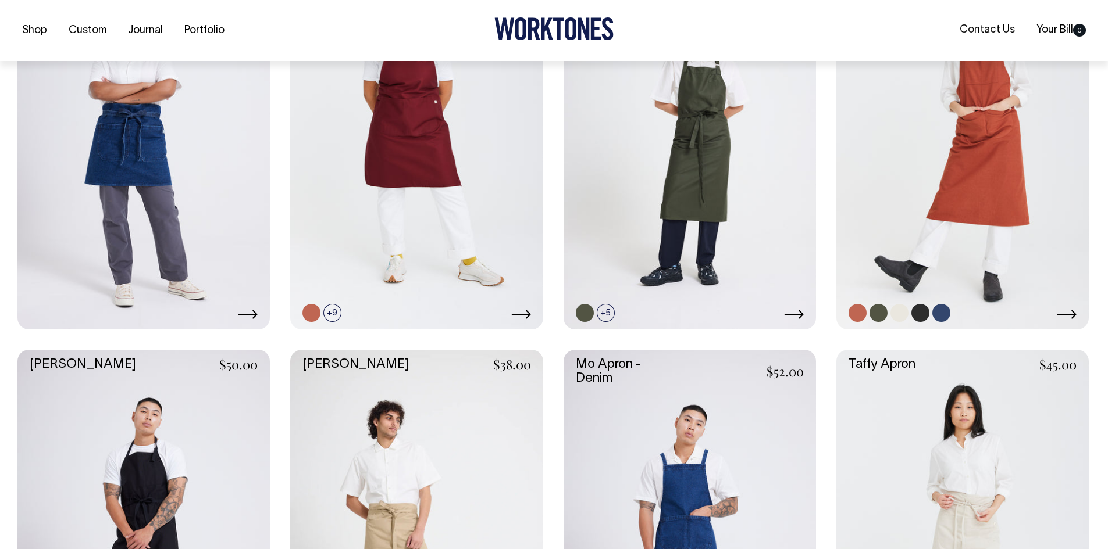
scroll to position [407, 0]
click at [881, 312] on link at bounding box center [878, 313] width 18 height 18
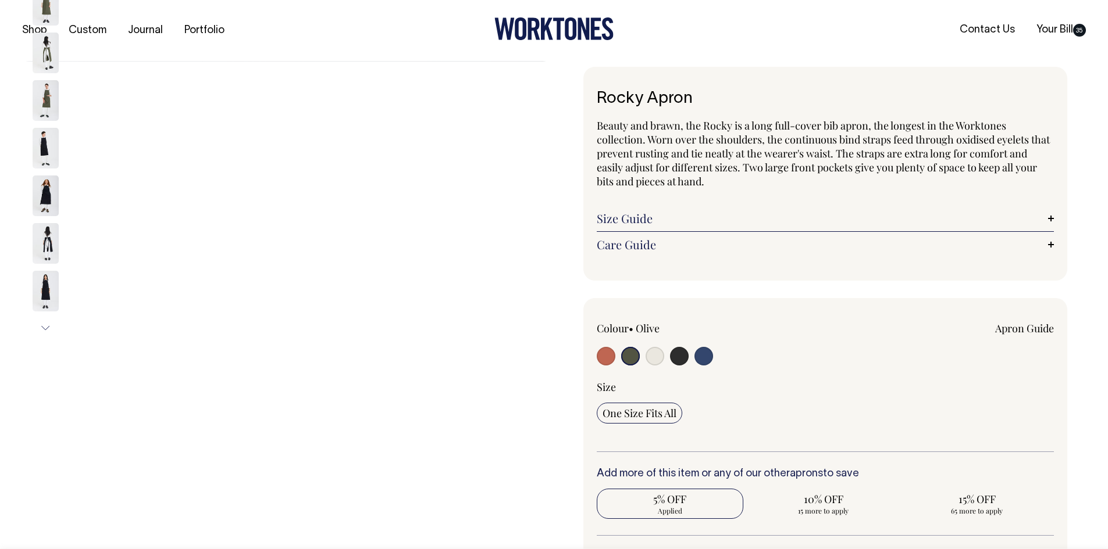
select select "Olive"
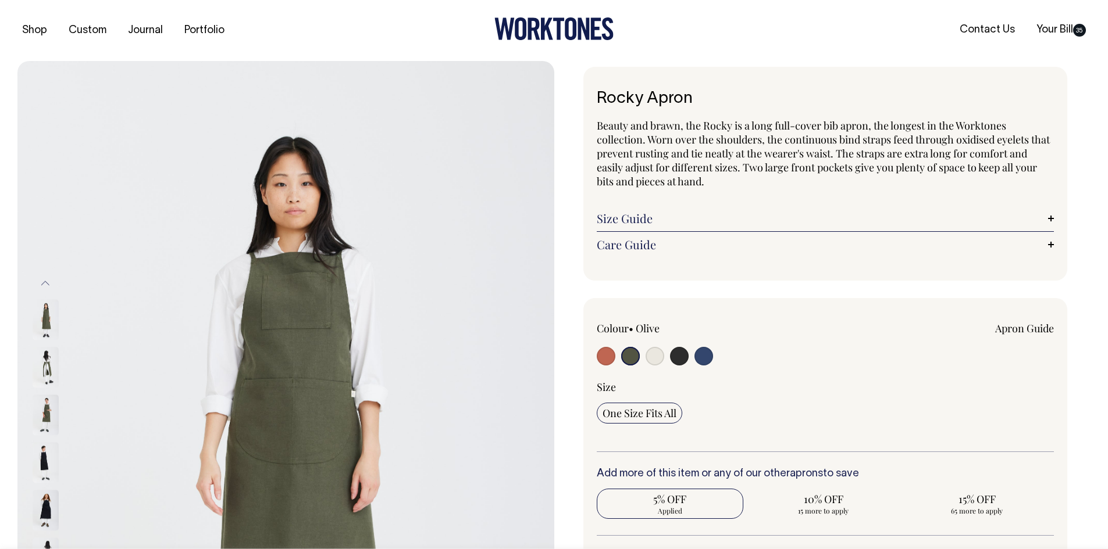
click at [45, 363] on img at bounding box center [46, 367] width 26 height 41
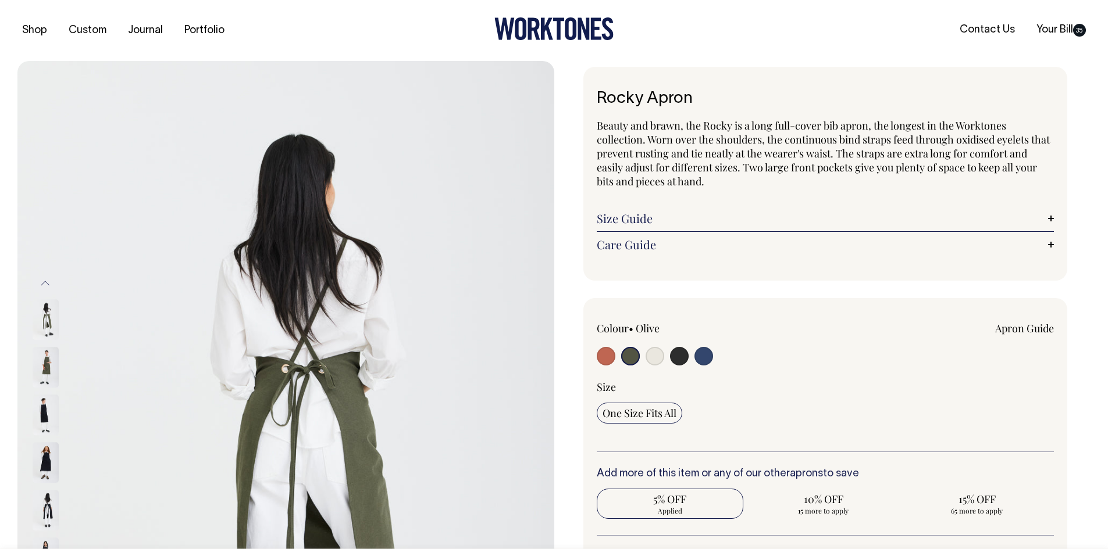
click at [51, 320] on img at bounding box center [46, 320] width 26 height 41
click at [45, 322] on img at bounding box center [46, 320] width 26 height 41
click at [44, 418] on img at bounding box center [46, 415] width 26 height 41
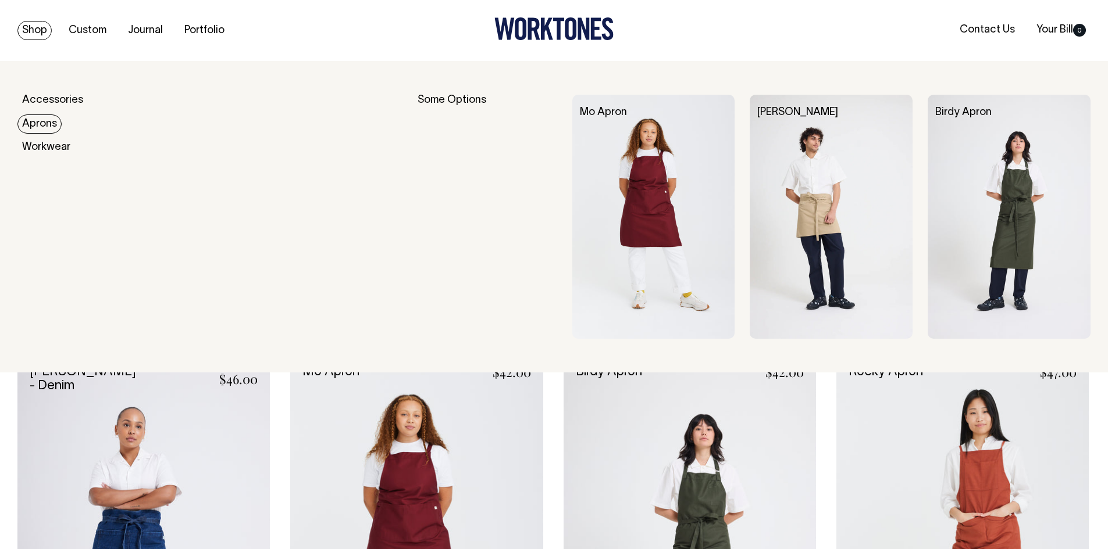
click at [39, 128] on link "Aprons" at bounding box center [39, 124] width 44 height 19
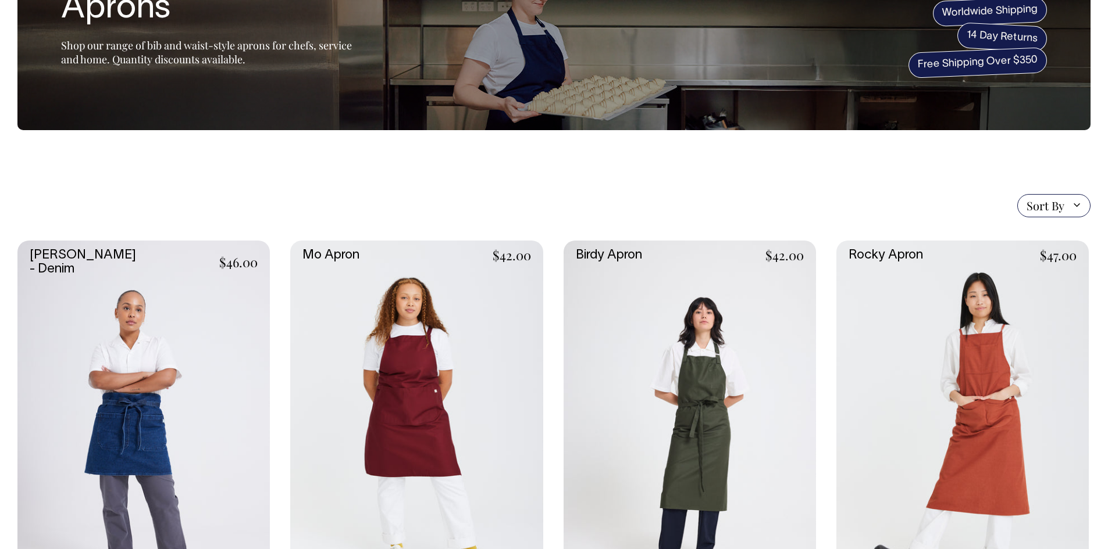
scroll to position [116, 0]
click at [679, 362] on link at bounding box center [689, 430] width 252 height 379
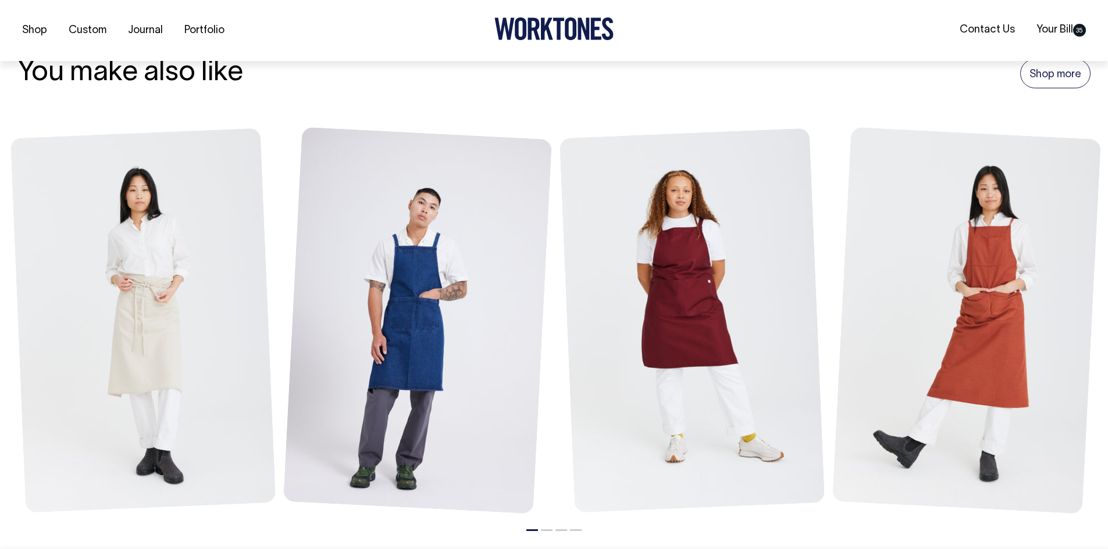
scroll to position [1337, 0]
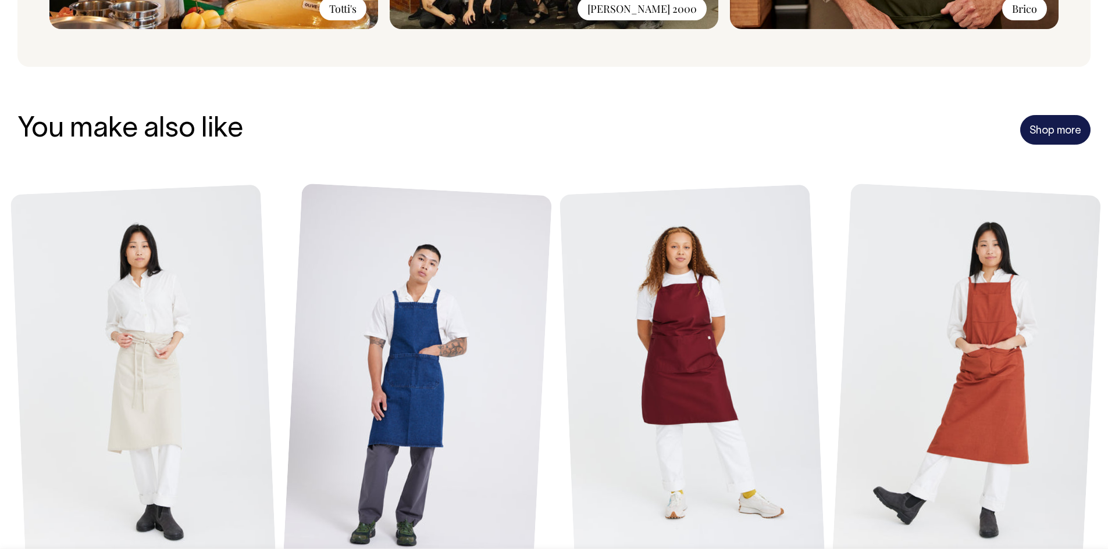
click at [1029, 133] on link "Shop more" at bounding box center [1055, 130] width 70 height 30
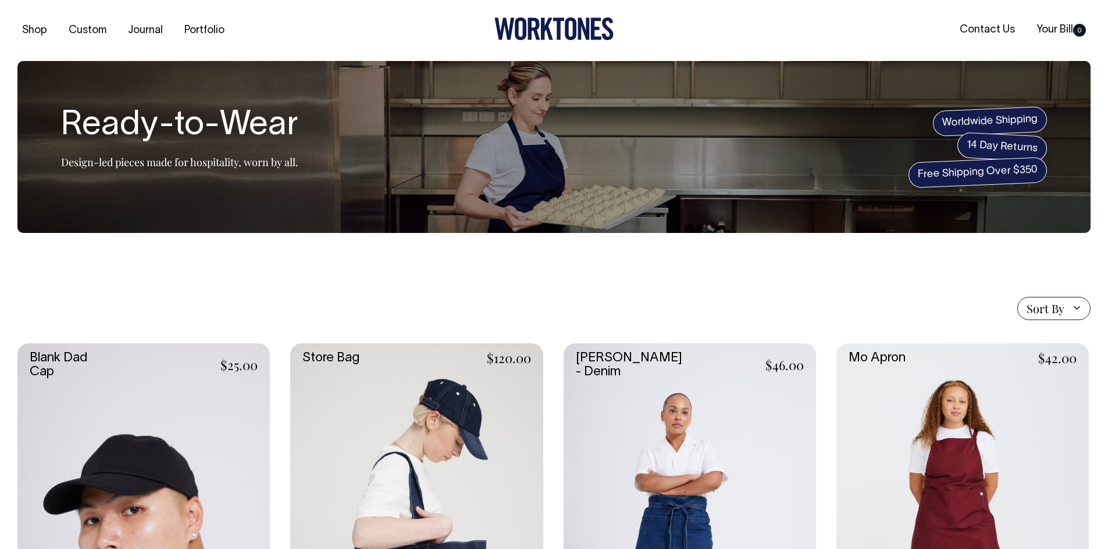
scroll to position [120, 0]
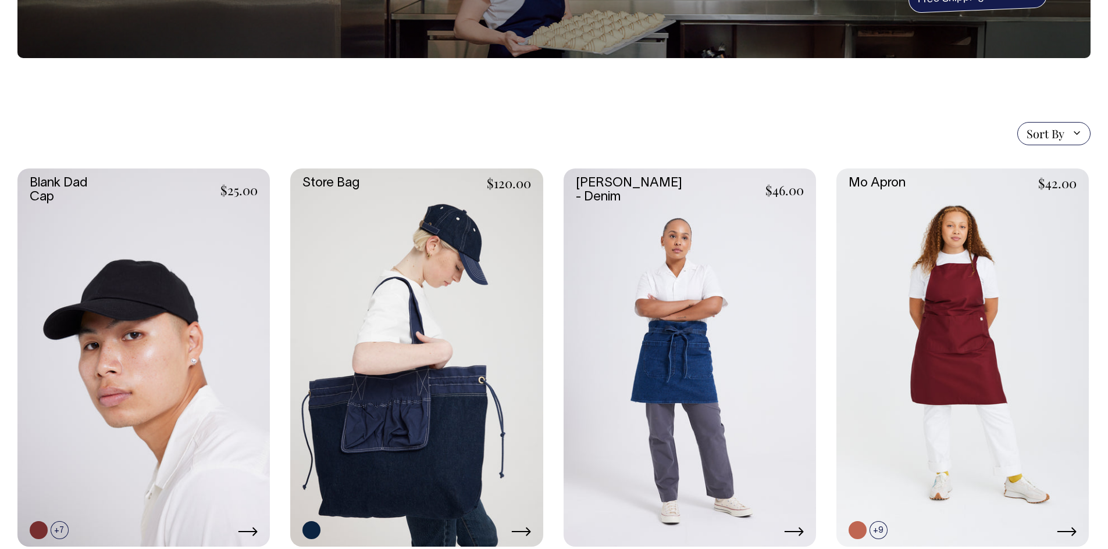
click at [1051, 134] on span "Sort By" at bounding box center [1045, 134] width 38 height 14
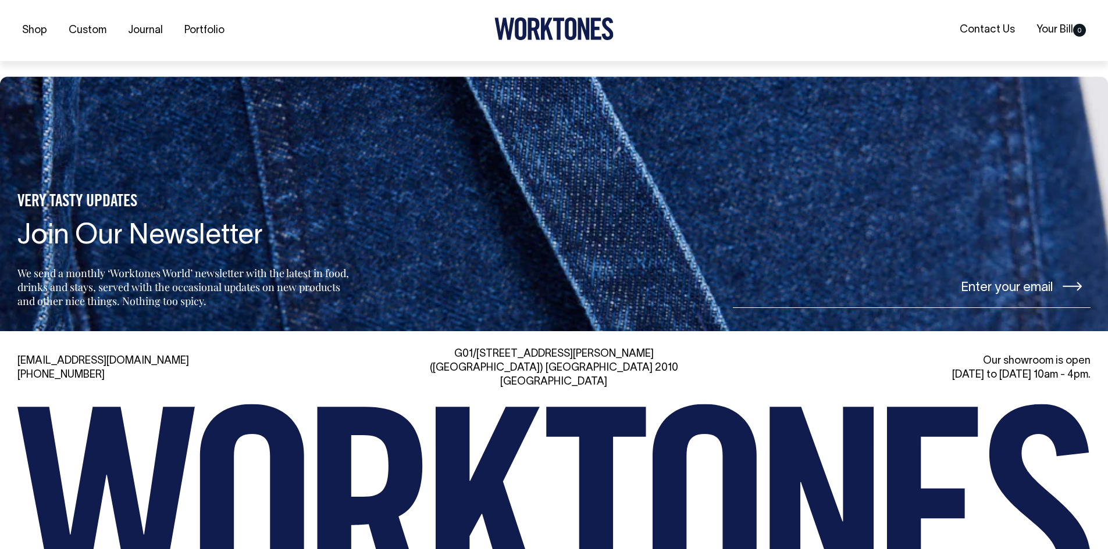
scroll to position [3082, 0]
